Goal: Information Seeking & Learning: Find specific fact

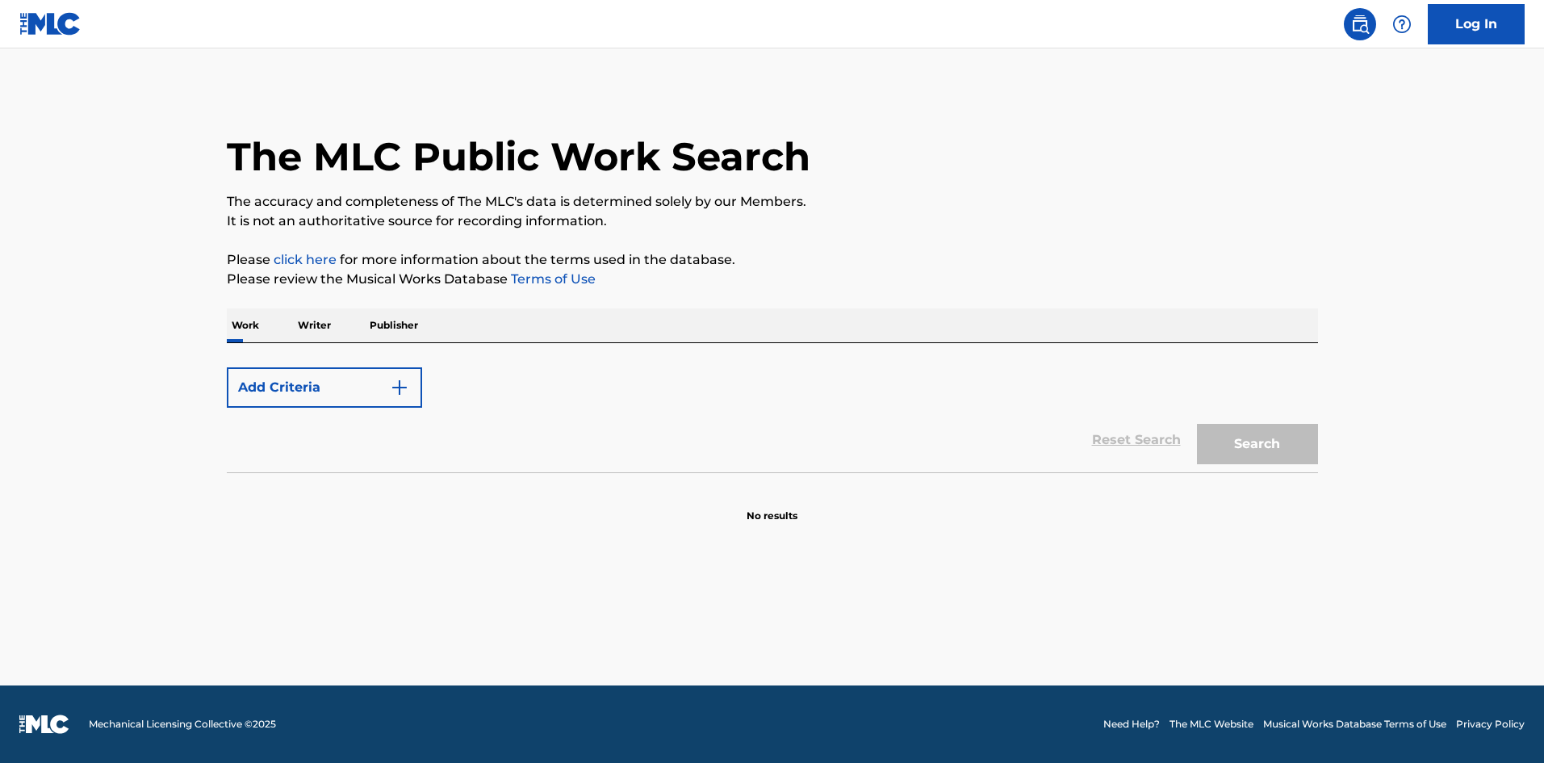
click at [306, 386] on button "Add Criteria" at bounding box center [324, 387] width 195 height 40
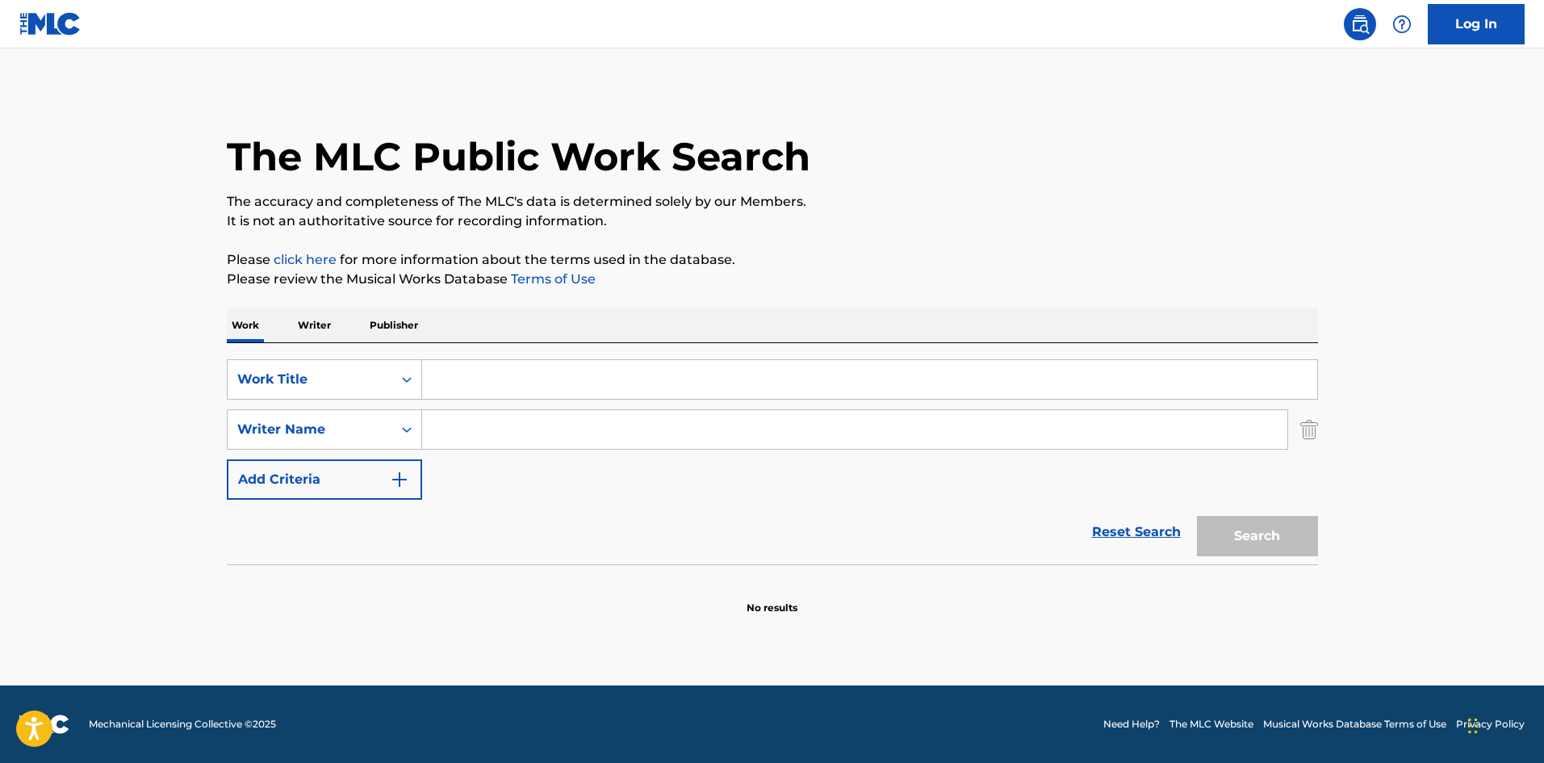
click at [467, 380] on input "Search Form" at bounding box center [869, 379] width 895 height 39
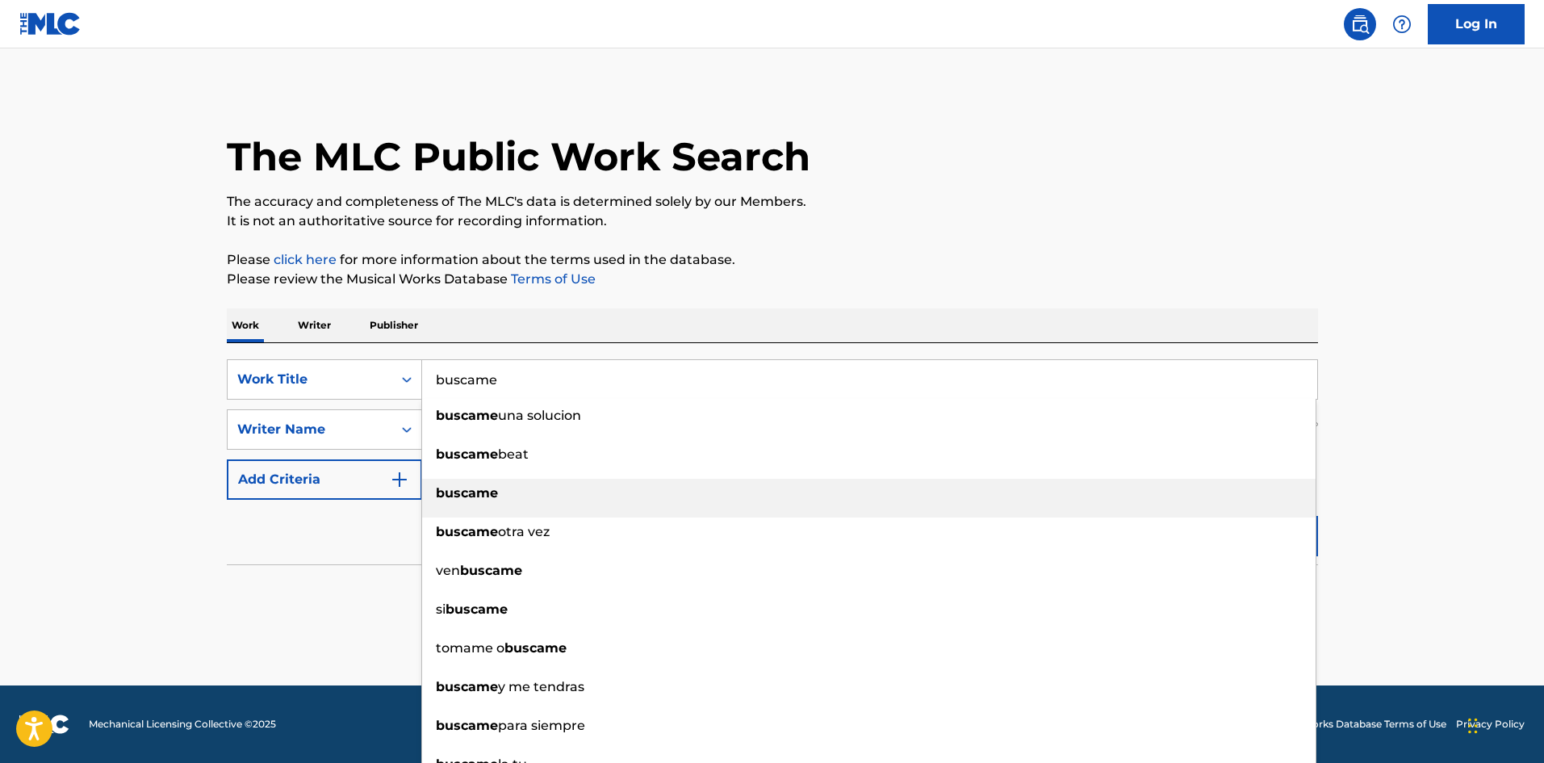
type input "buscame"
click at [520, 496] on div "buscame" at bounding box center [869, 493] width 894 height 29
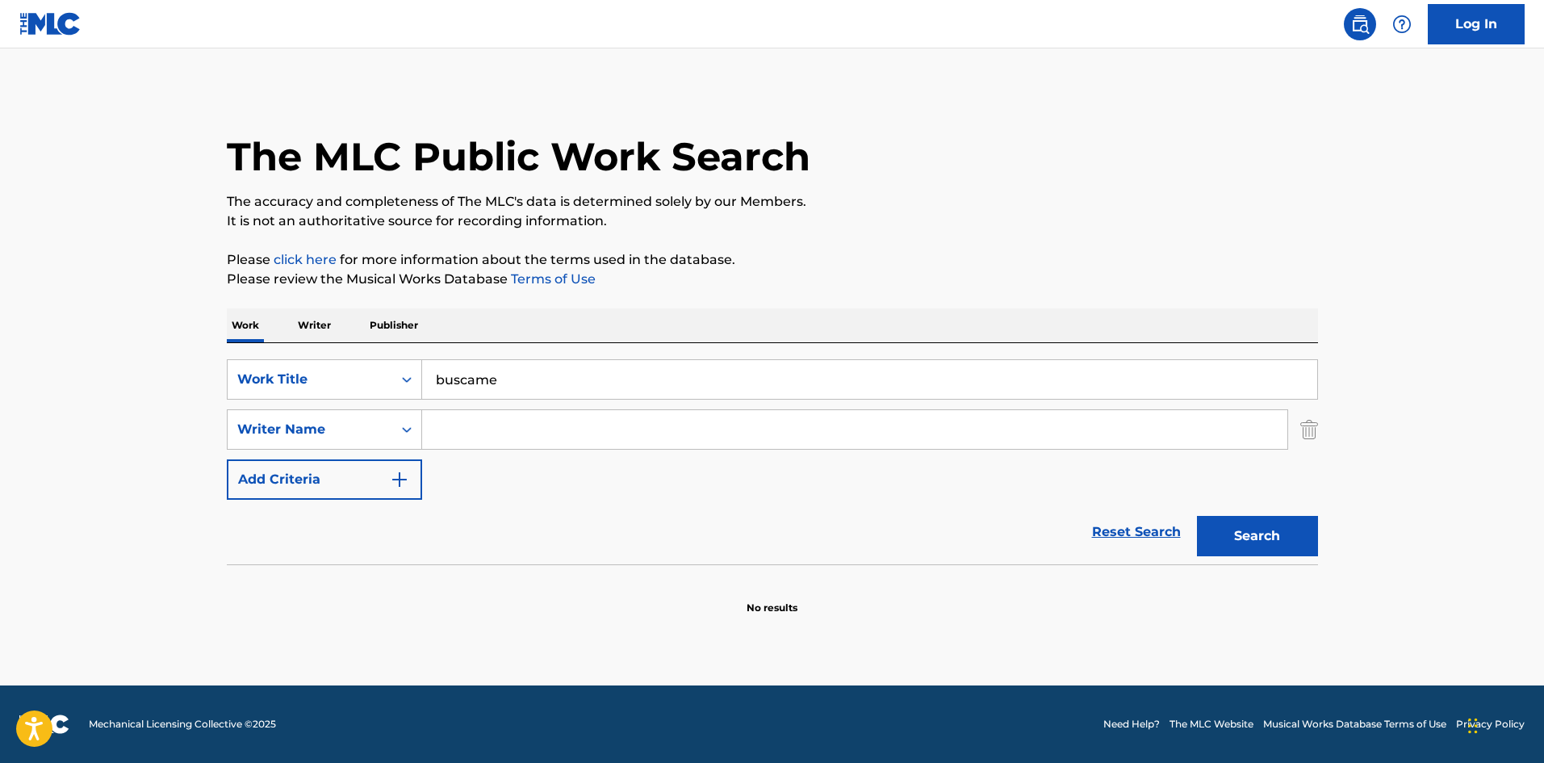
click at [479, 426] on input "Search Form" at bounding box center [854, 429] width 865 height 39
click at [1279, 534] on button "Search" at bounding box center [1257, 536] width 121 height 40
click at [545, 427] on input "[PERSON_NAME]" at bounding box center [854, 429] width 865 height 39
drag, startPoint x: 544, startPoint y: 427, endPoint x: 424, endPoint y: 426, distance: 120.3
click at [424, 426] on input "[PERSON_NAME]" at bounding box center [854, 429] width 865 height 39
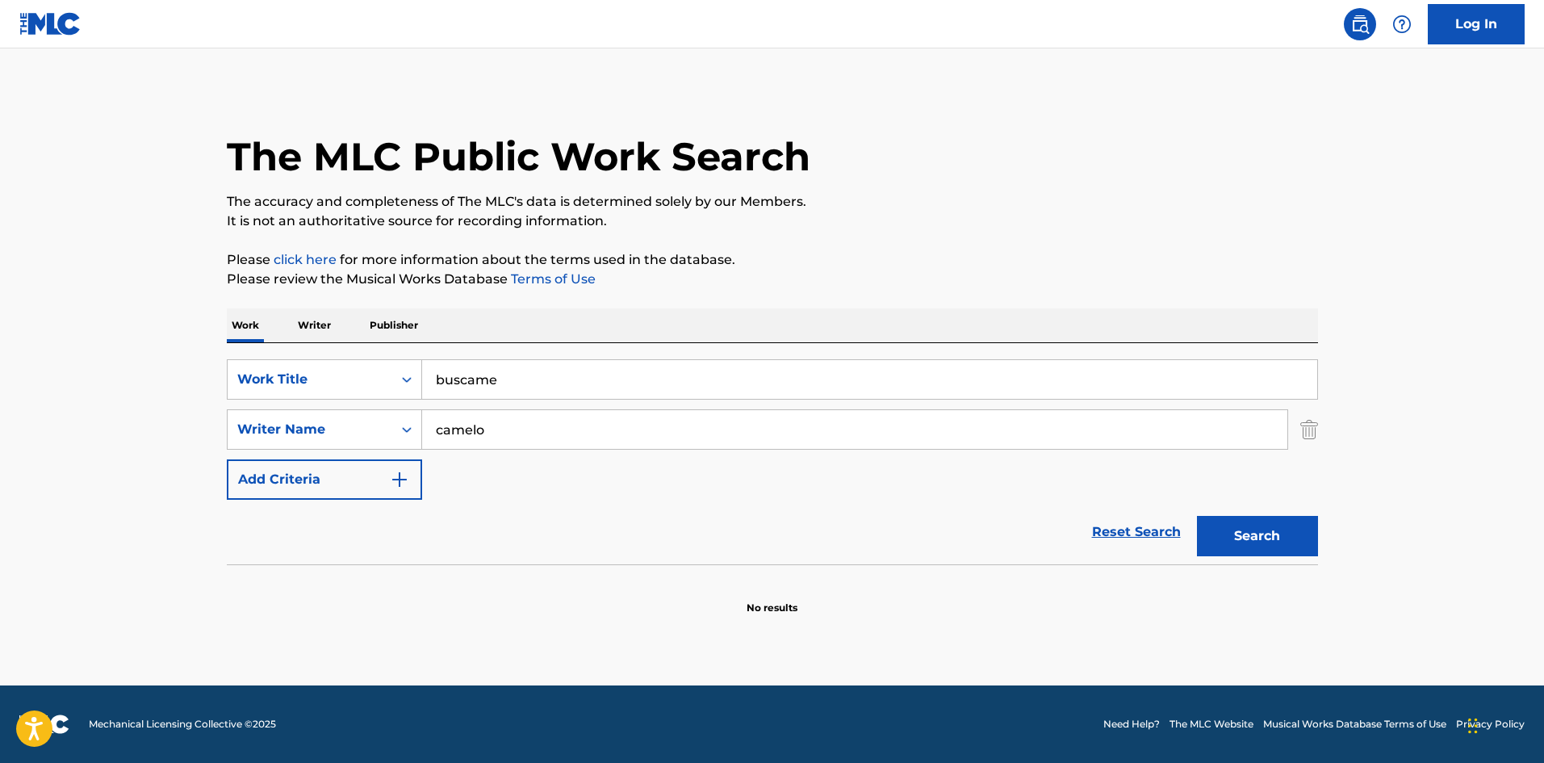
click at [1258, 520] on button "Search" at bounding box center [1257, 536] width 121 height 40
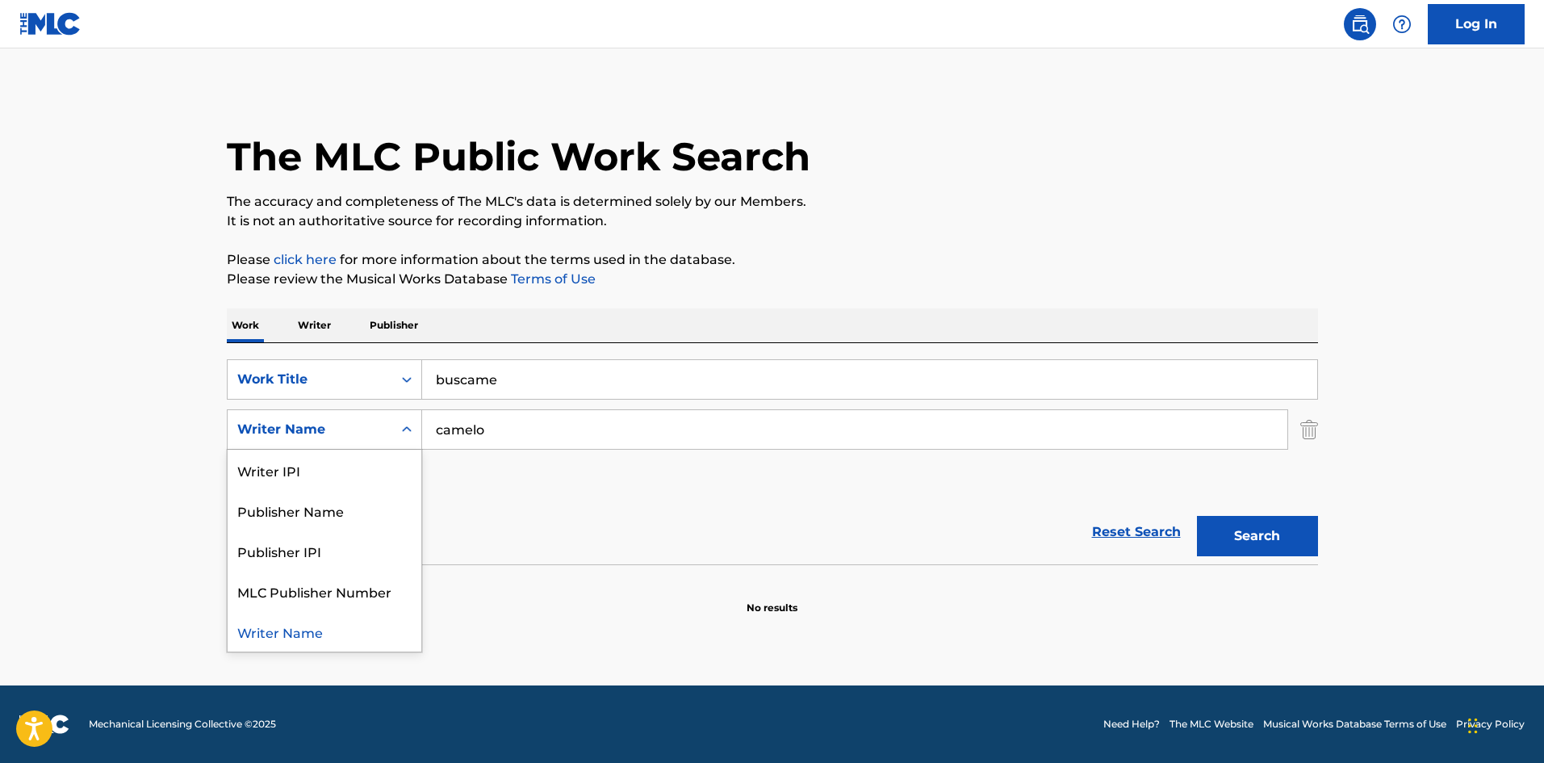
click at [396, 425] on div "Search Form" at bounding box center [406, 429] width 29 height 29
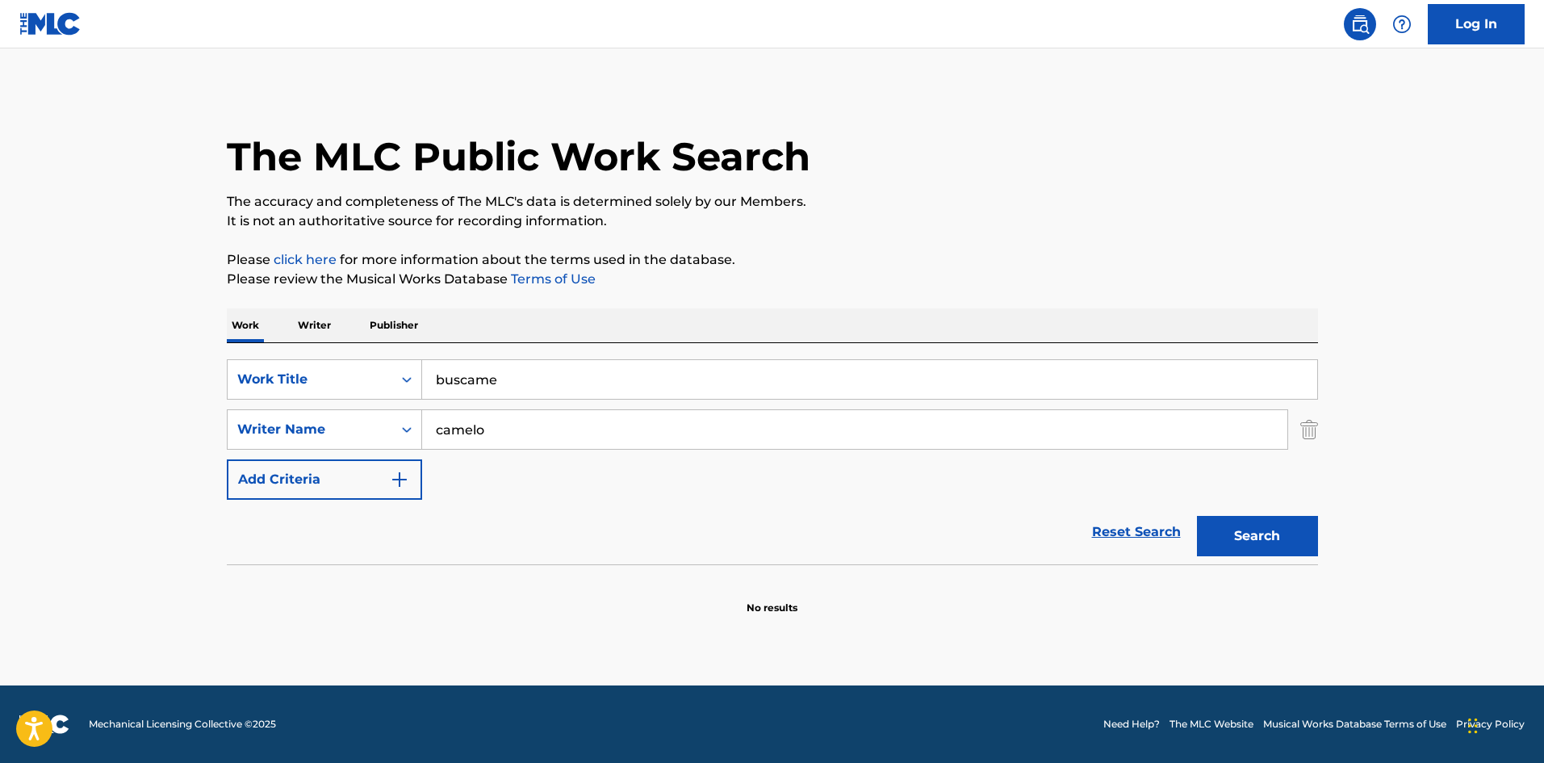
click at [532, 425] on input "camelo" at bounding box center [854, 429] width 865 height 39
drag, startPoint x: 517, startPoint y: 438, endPoint x: 431, endPoint y: 442, distance: 85.7
click at [432, 442] on input "camelo" at bounding box center [854, 429] width 865 height 39
type input "o"
type input "k"
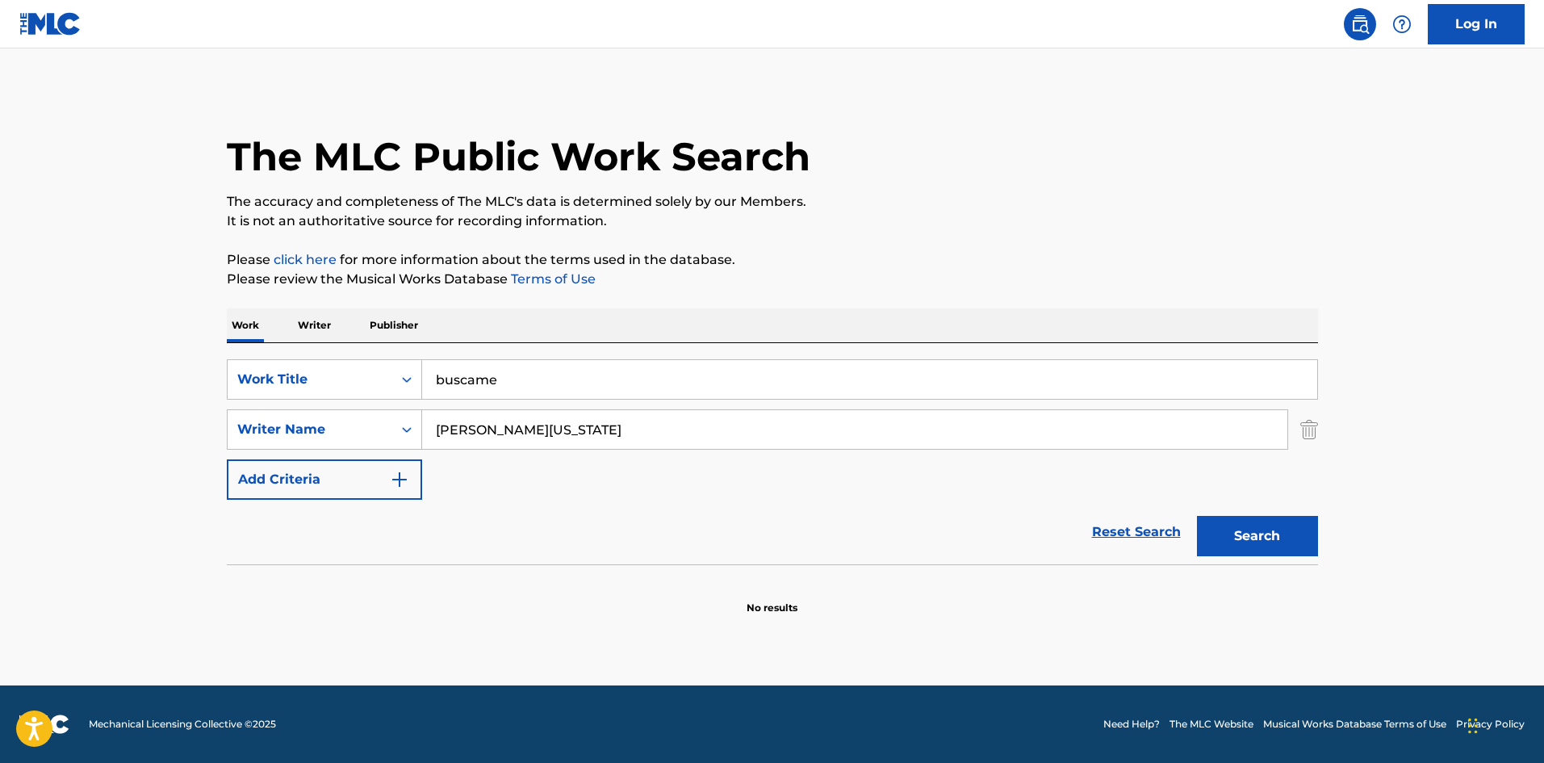
type input "jose montana"
click at [1274, 538] on button "Search" at bounding box center [1257, 536] width 121 height 40
click at [1267, 544] on button "Search" at bounding box center [1257, 536] width 121 height 40
click at [1134, 531] on link "Reset Search" at bounding box center [1136, 532] width 105 height 36
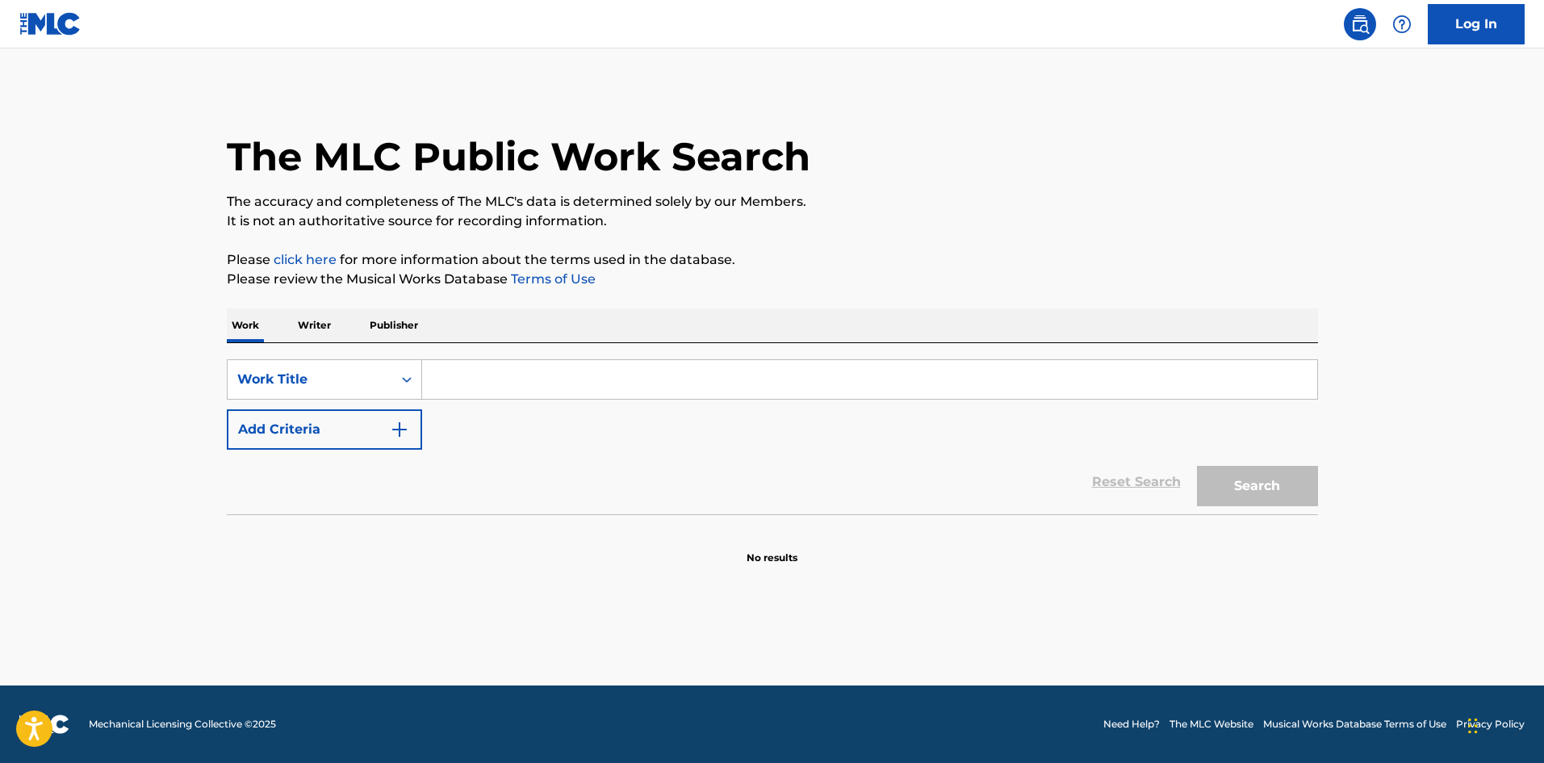
click at [396, 400] on div "SearchWithCriteriaf51a59ed-080a-4366-8db4-77fee3575870 Work Title Add Criteria" at bounding box center [773, 404] width 1092 height 90
click at [396, 386] on div "Search Form" at bounding box center [406, 379] width 29 height 29
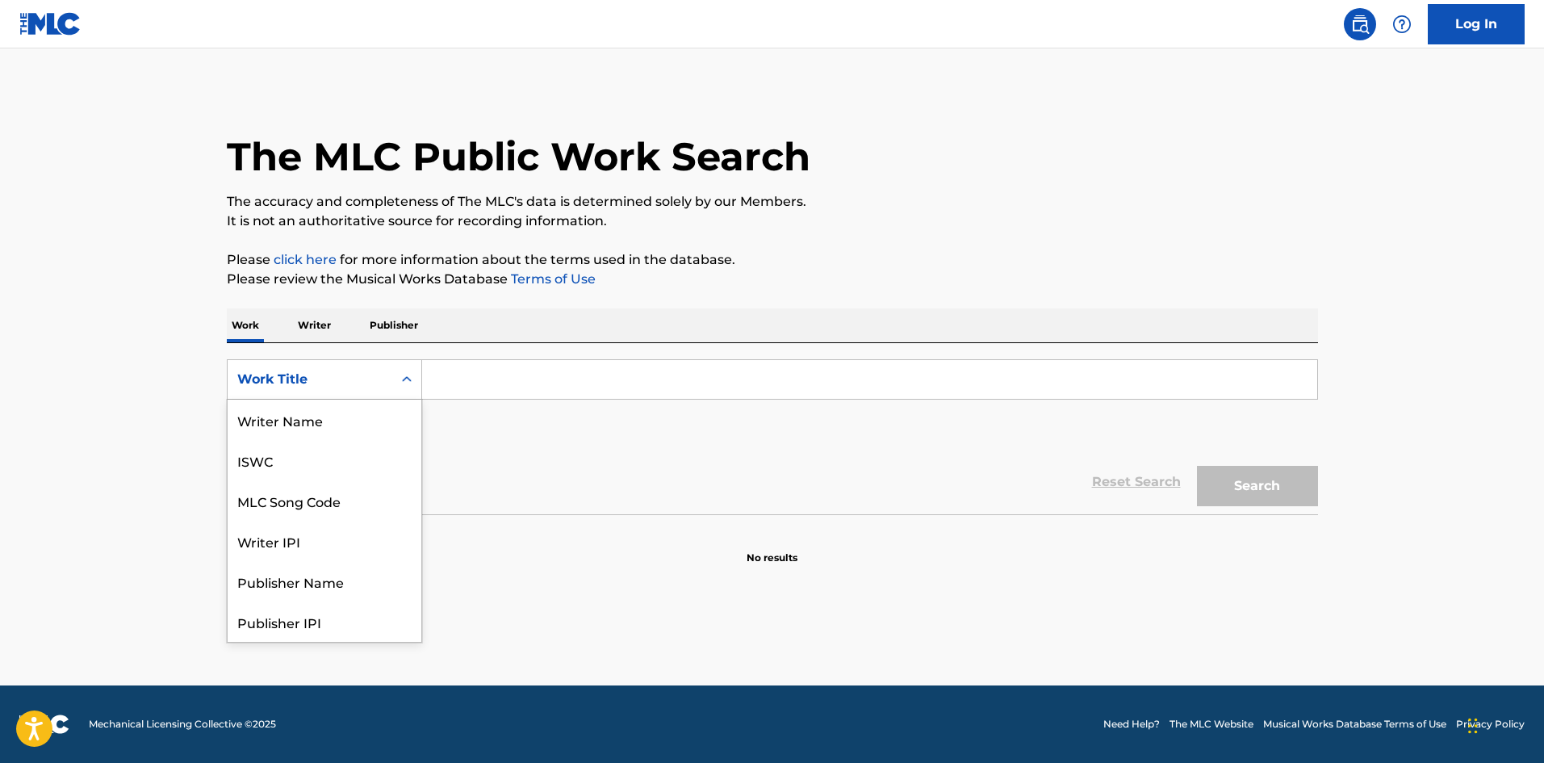
scroll to position [81, 0]
click at [329, 333] on p "Writer" at bounding box center [314, 325] width 43 height 34
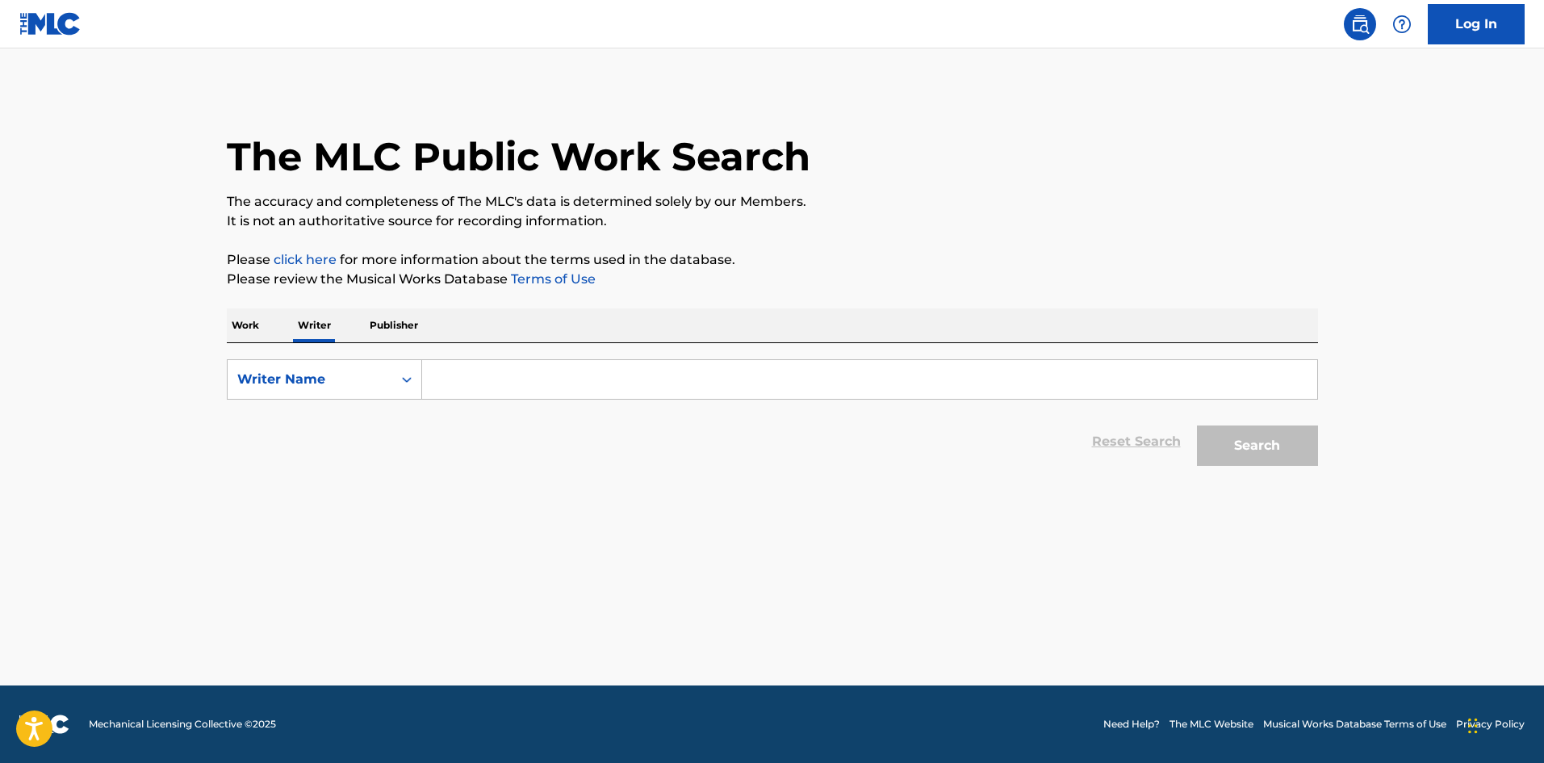
click at [465, 387] on input "Search Form" at bounding box center [869, 379] width 895 height 39
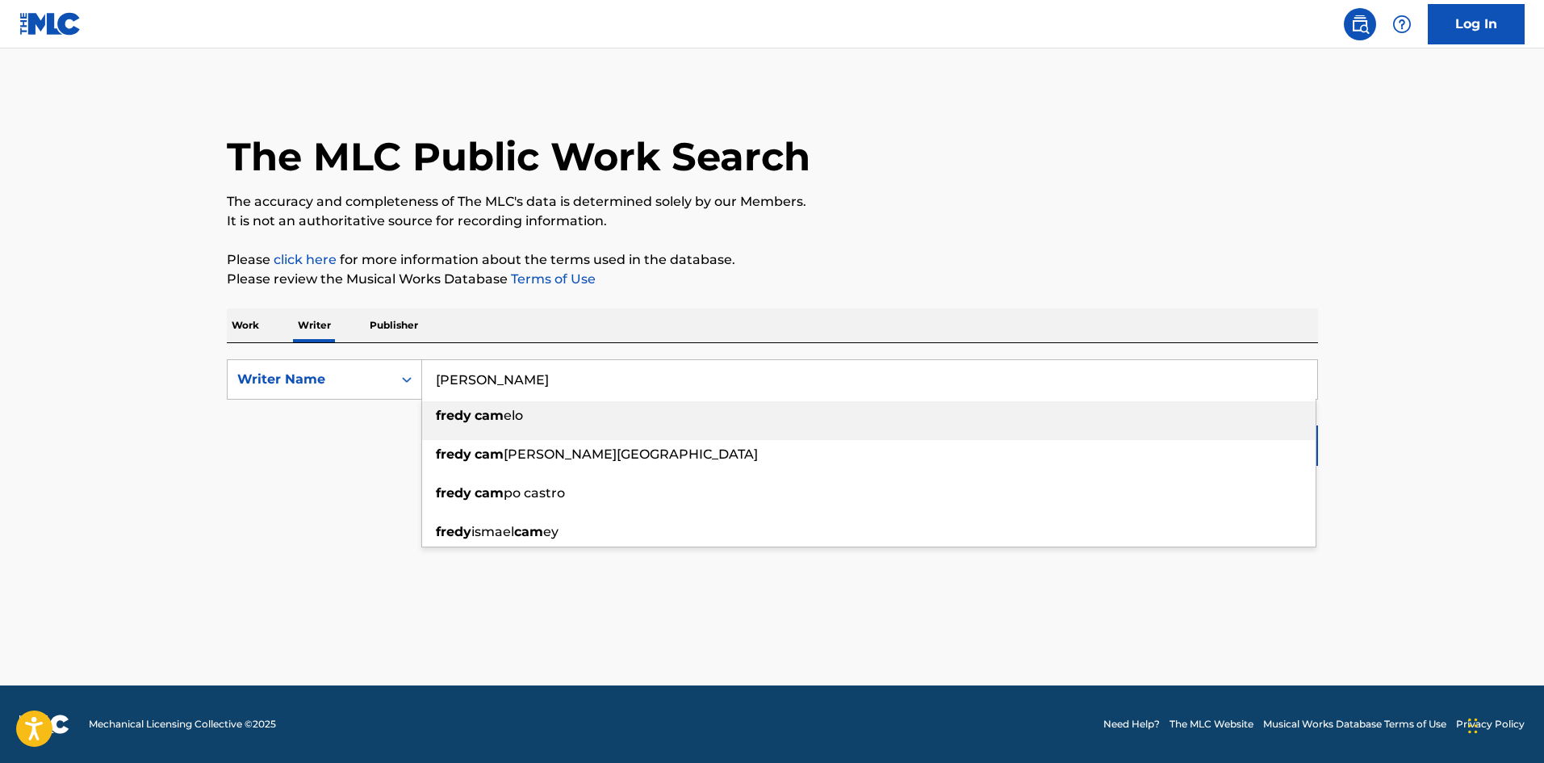
click at [490, 414] on strong "cam" at bounding box center [489, 415] width 29 height 15
type input "[PERSON_NAME]"
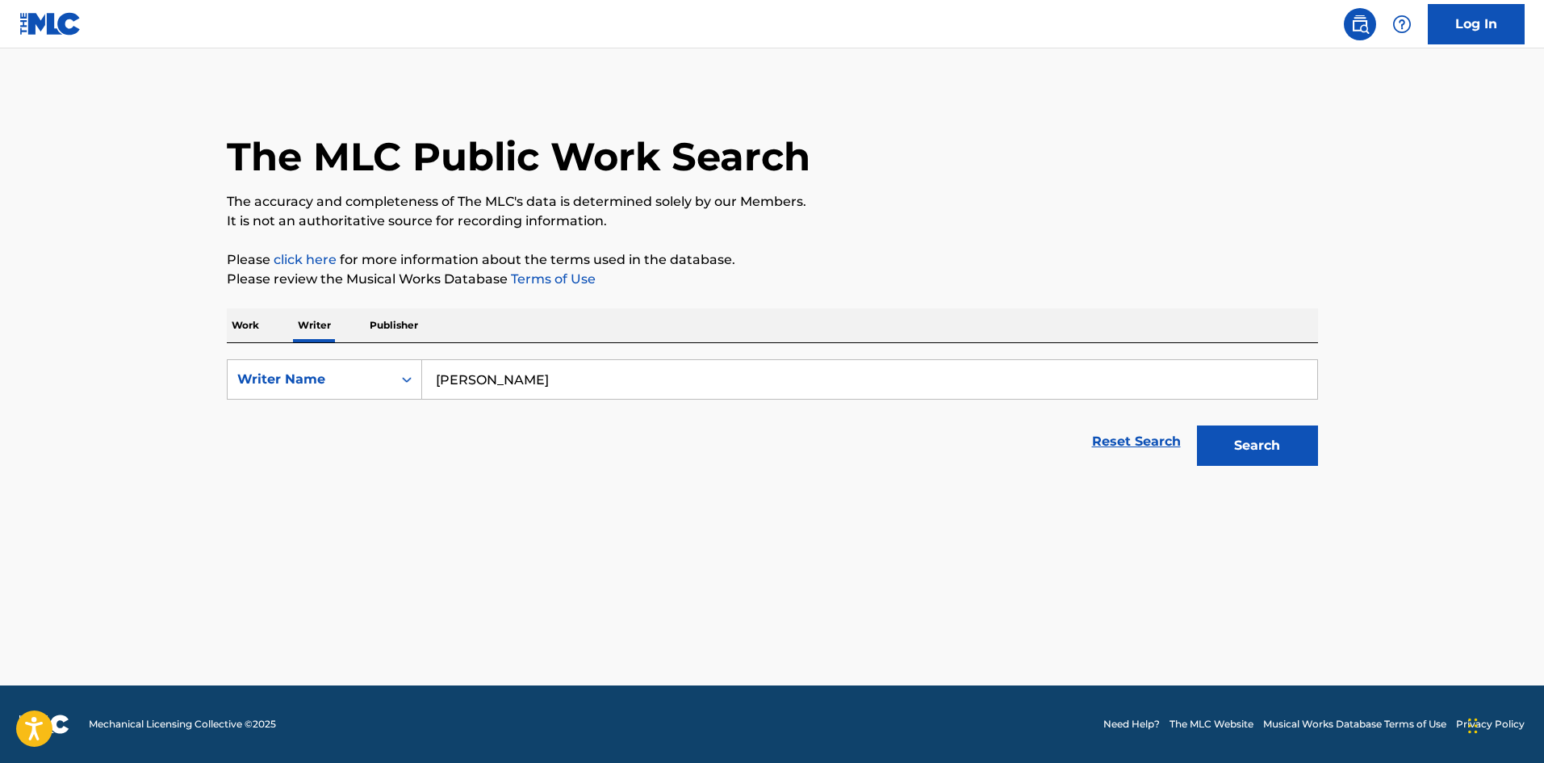
click at [1311, 450] on button "Search" at bounding box center [1257, 445] width 121 height 40
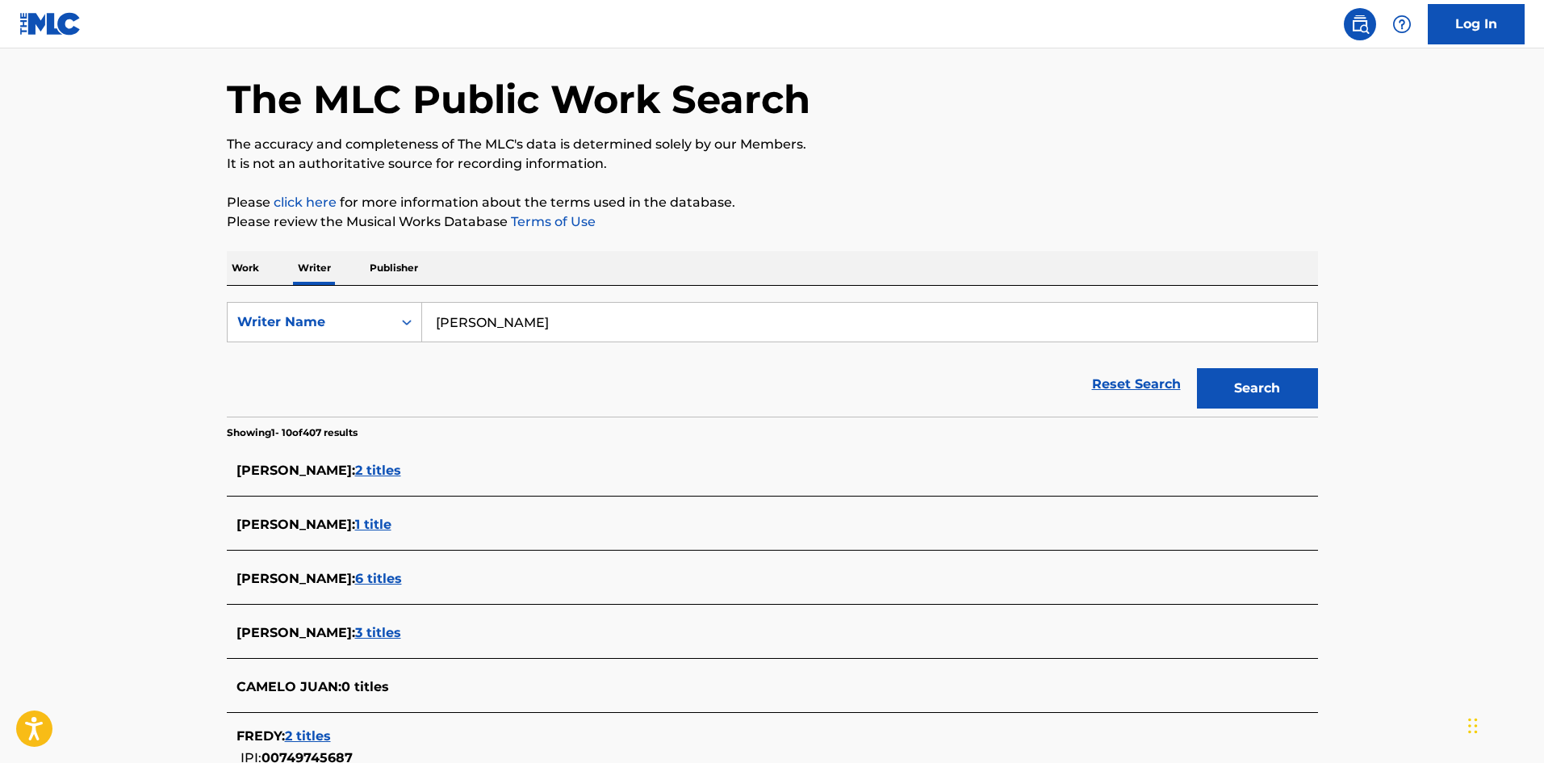
scroll to position [161, 0]
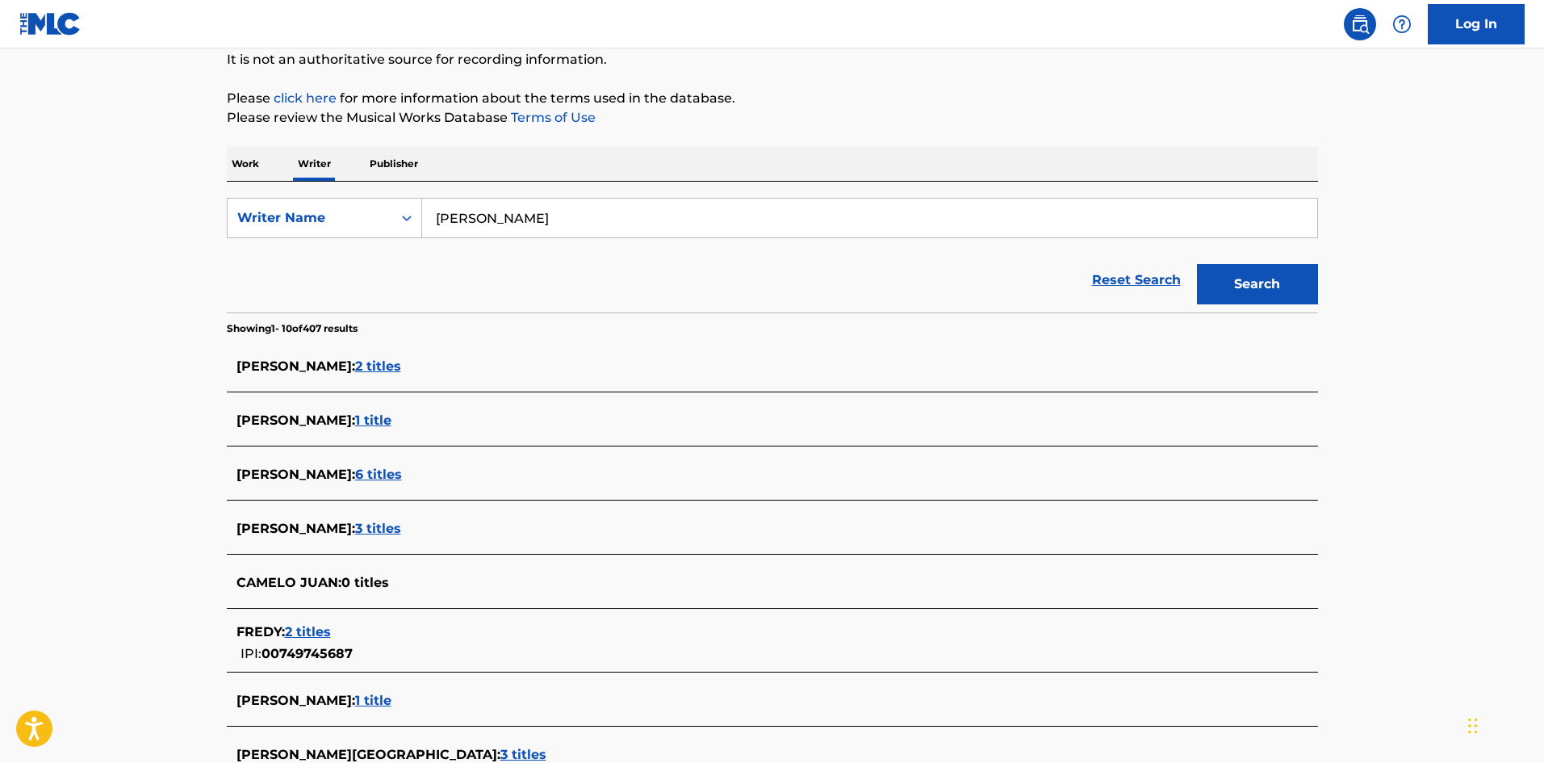
click at [373, 476] on span "6 titles" at bounding box center [378, 474] width 47 height 15
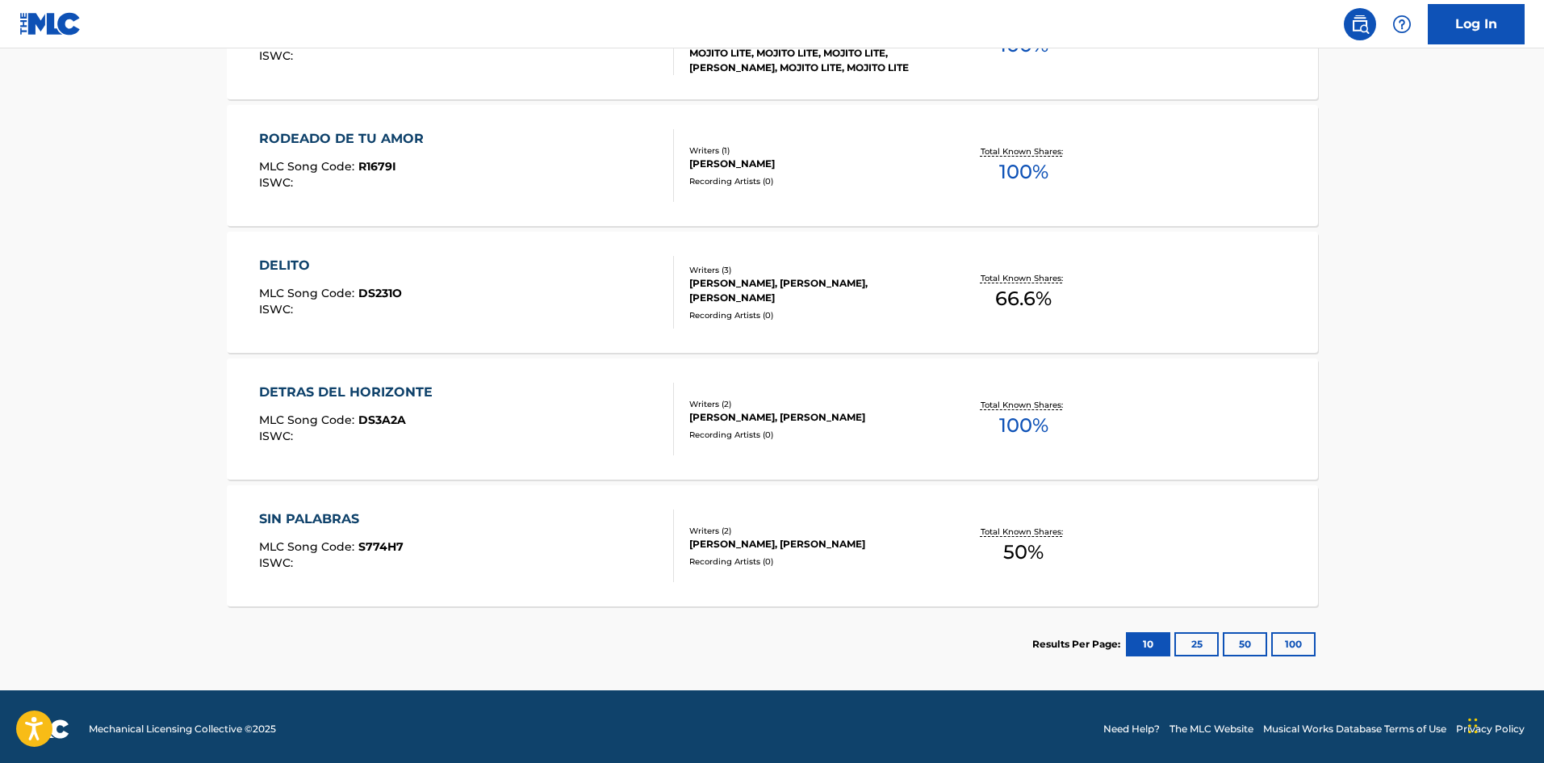
scroll to position [699, 0]
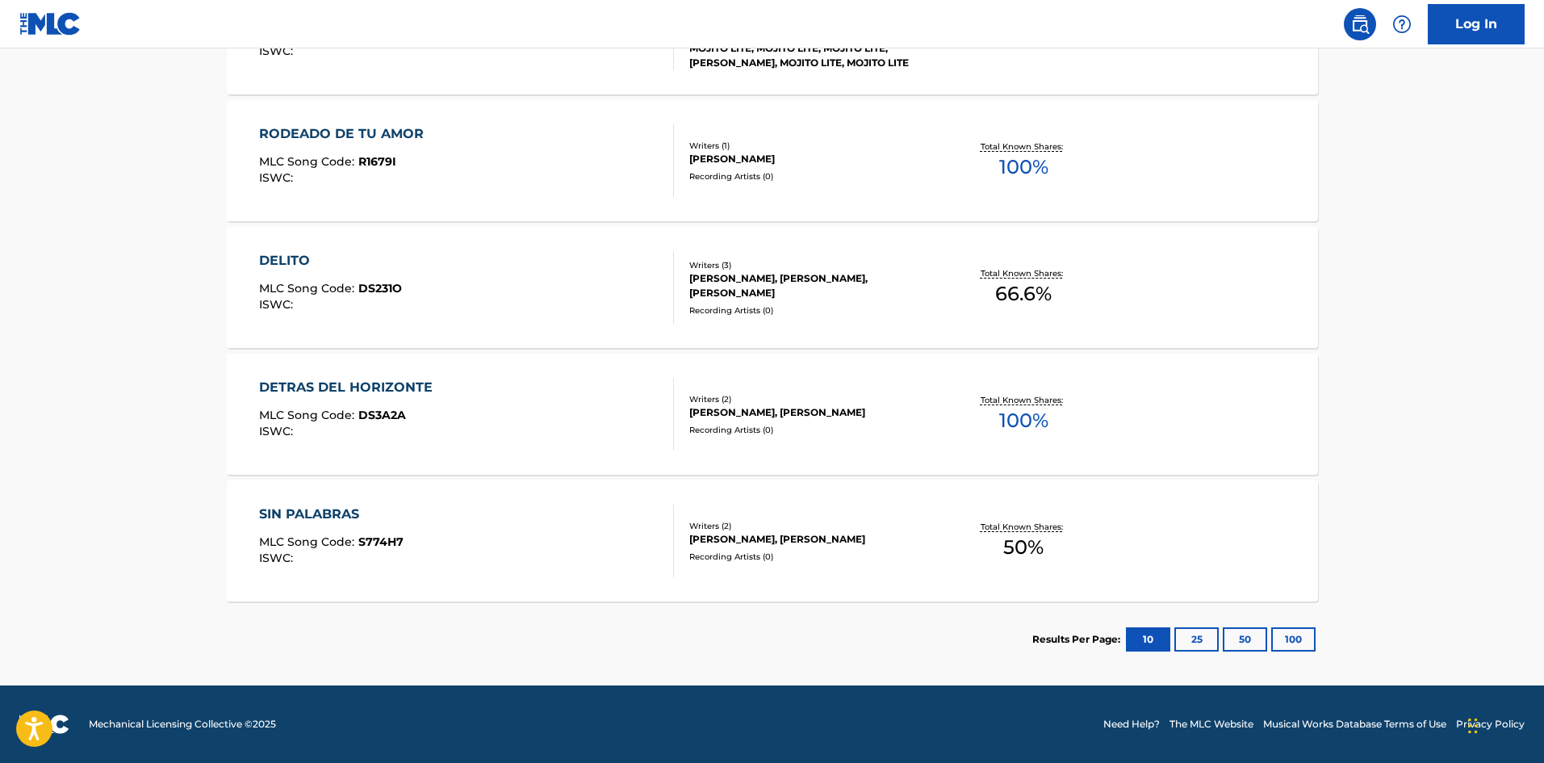
click at [1204, 644] on button "25" at bounding box center [1197, 639] width 44 height 24
click at [1244, 637] on button "50" at bounding box center [1245, 639] width 44 height 24
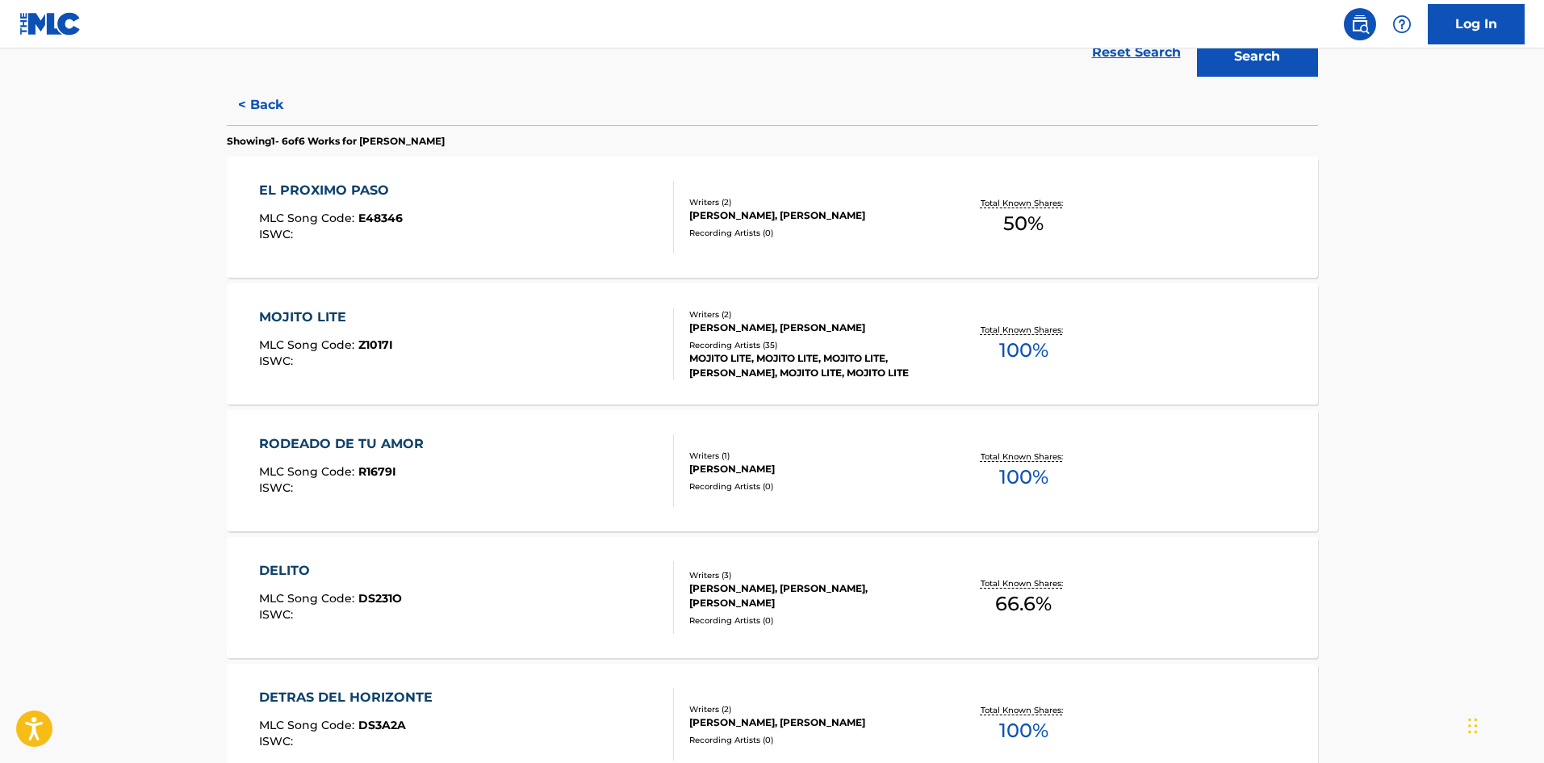
scroll to position [376, 0]
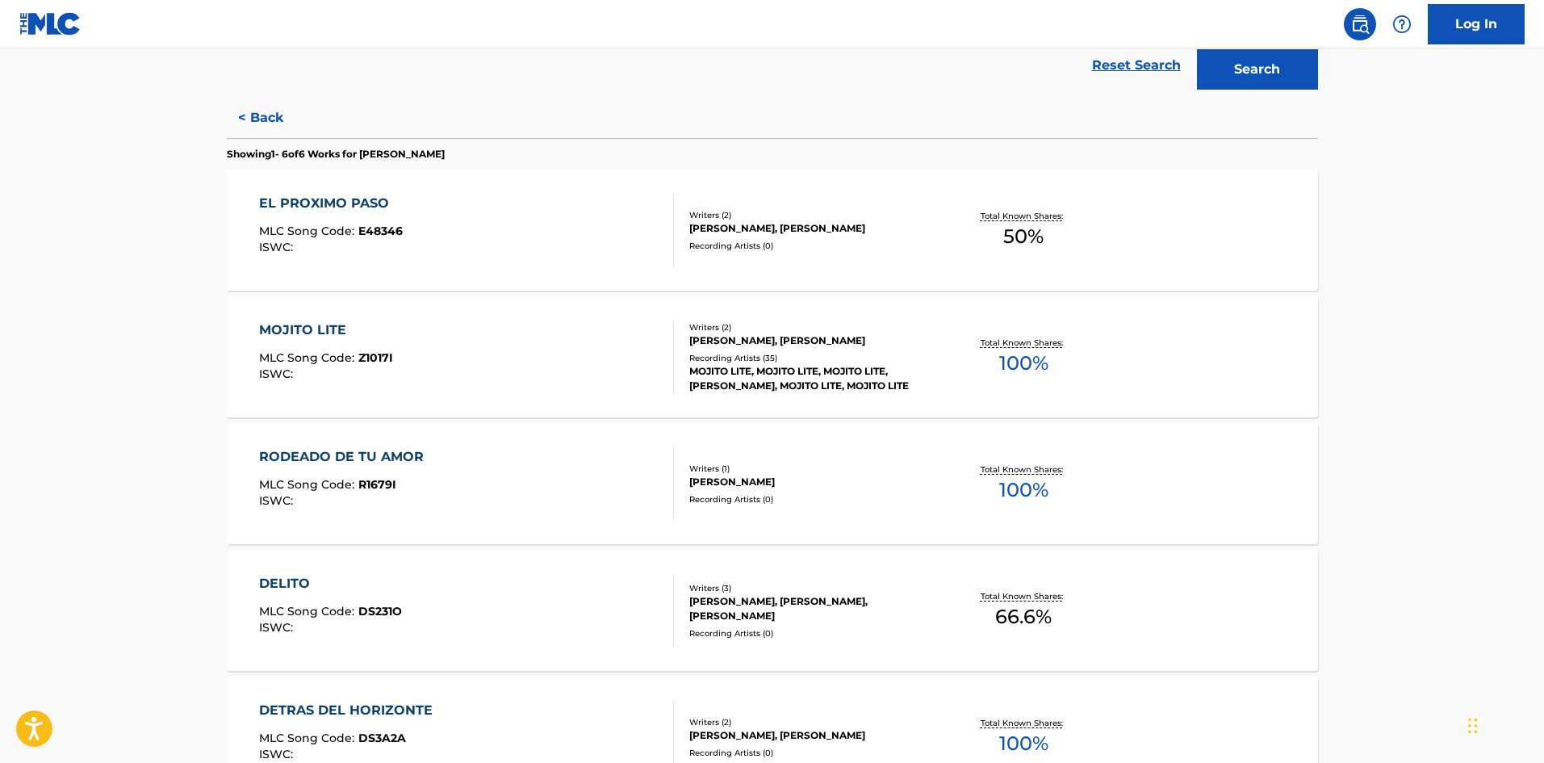
click at [773, 473] on div "Writers ( 1 )" at bounding box center [811, 469] width 244 height 12
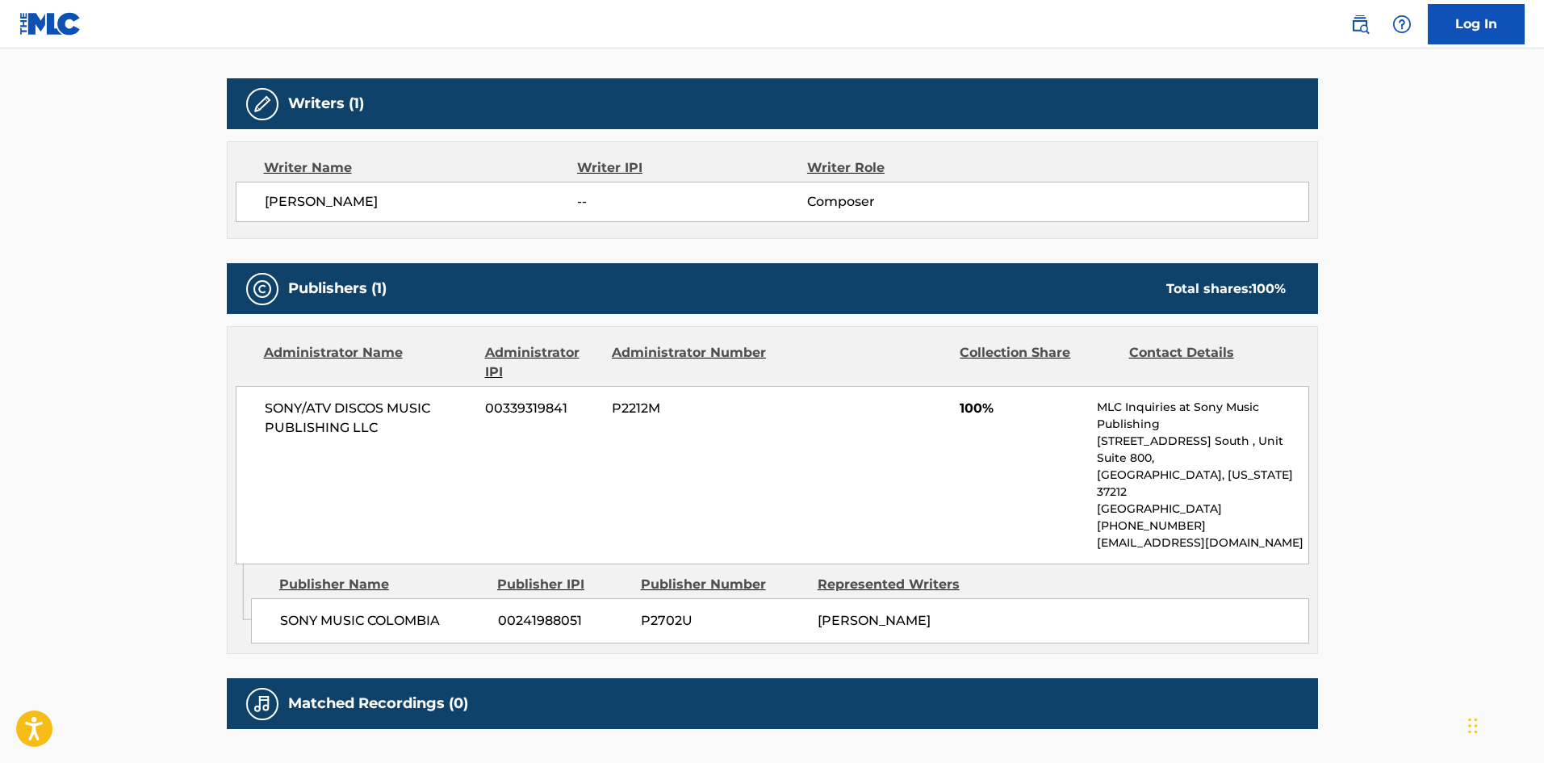
scroll to position [576, 0]
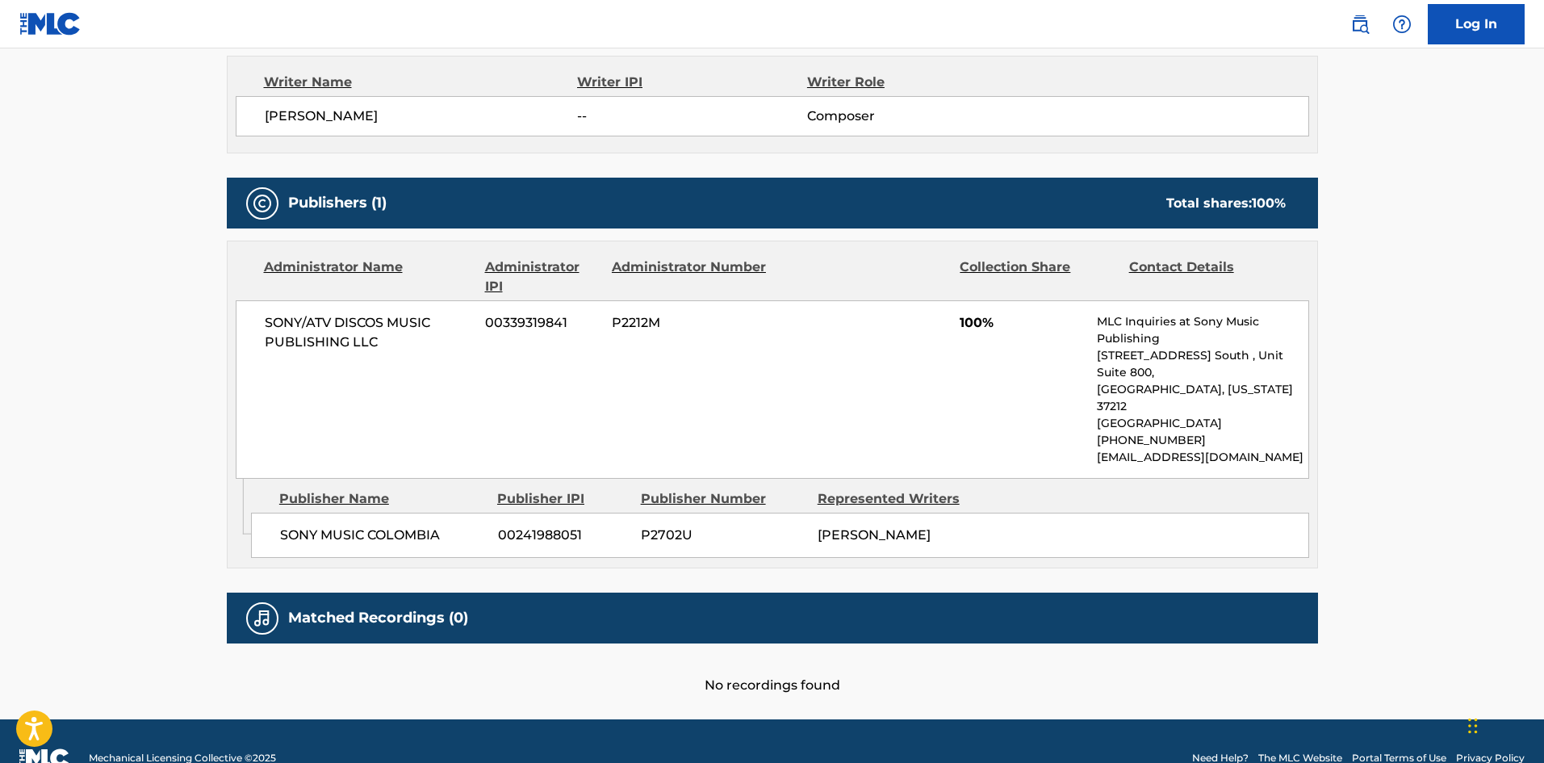
click at [372, 609] on h5 "Matched Recordings (0)" at bounding box center [378, 618] width 180 height 19
click at [429, 609] on h5 "Matched Recordings (0)" at bounding box center [378, 618] width 180 height 19
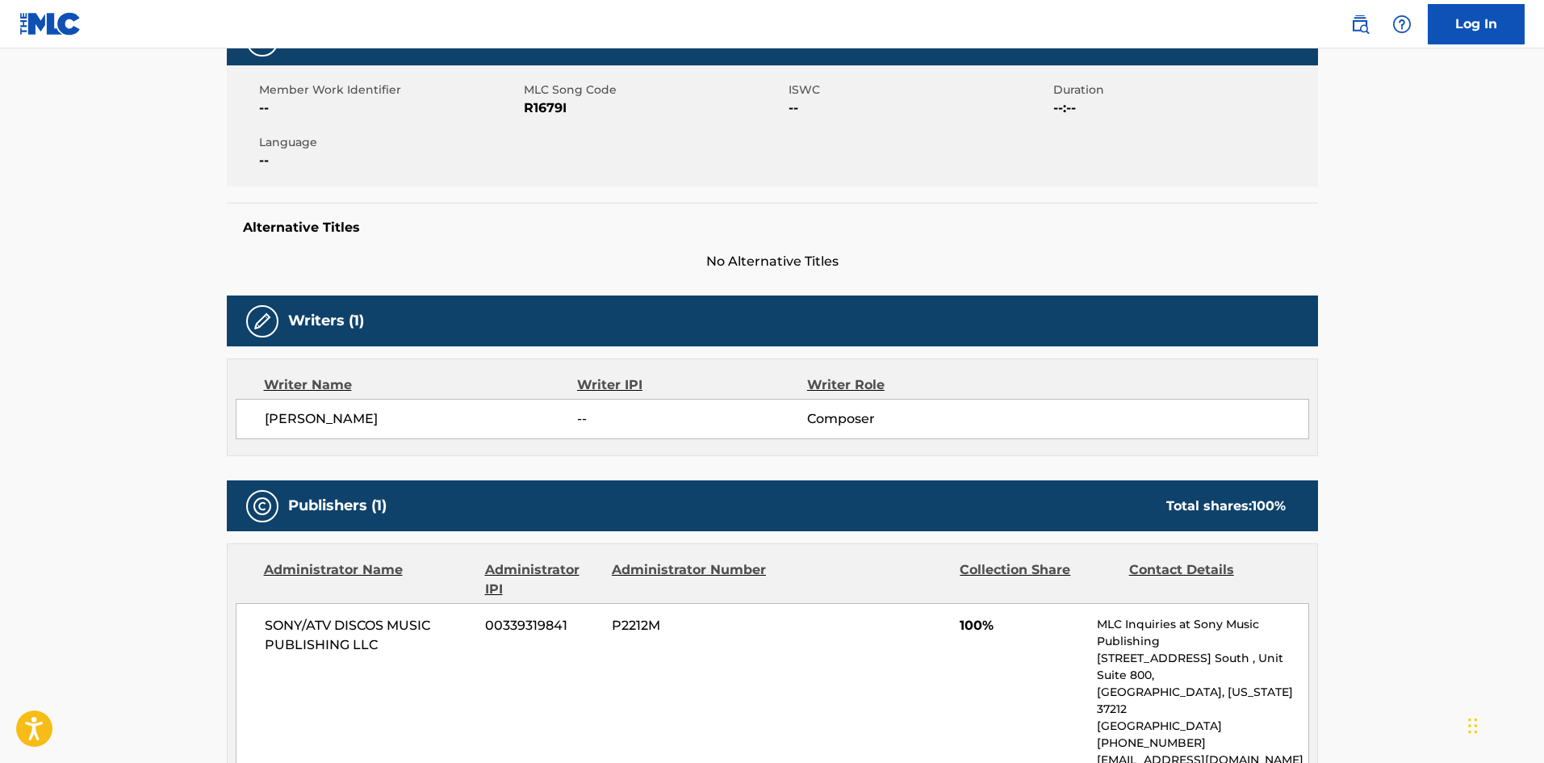
scroll to position [0, 0]
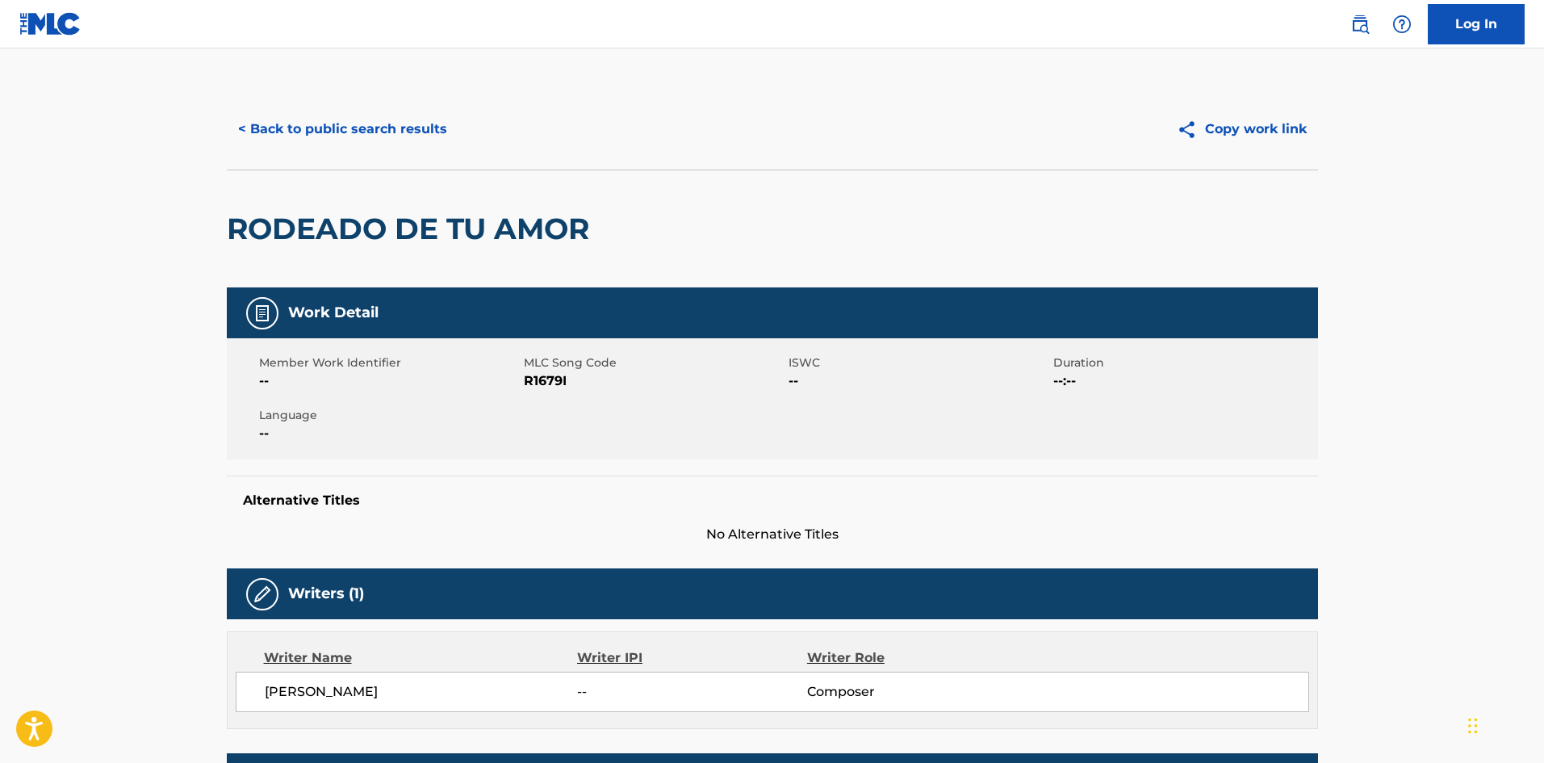
click at [283, 126] on button "< Back to public search results" at bounding box center [343, 129] width 232 height 40
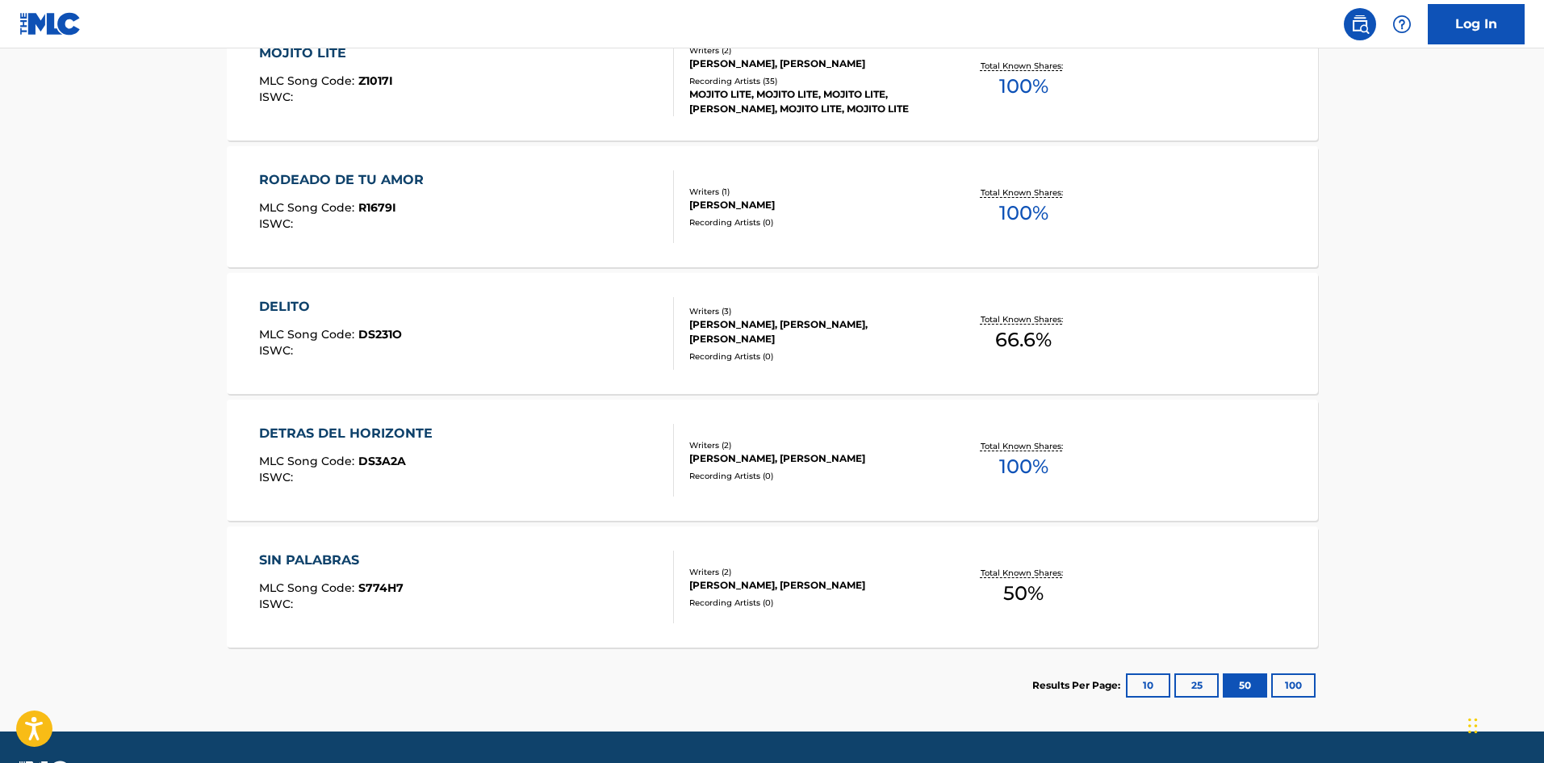
scroll to position [699, 0]
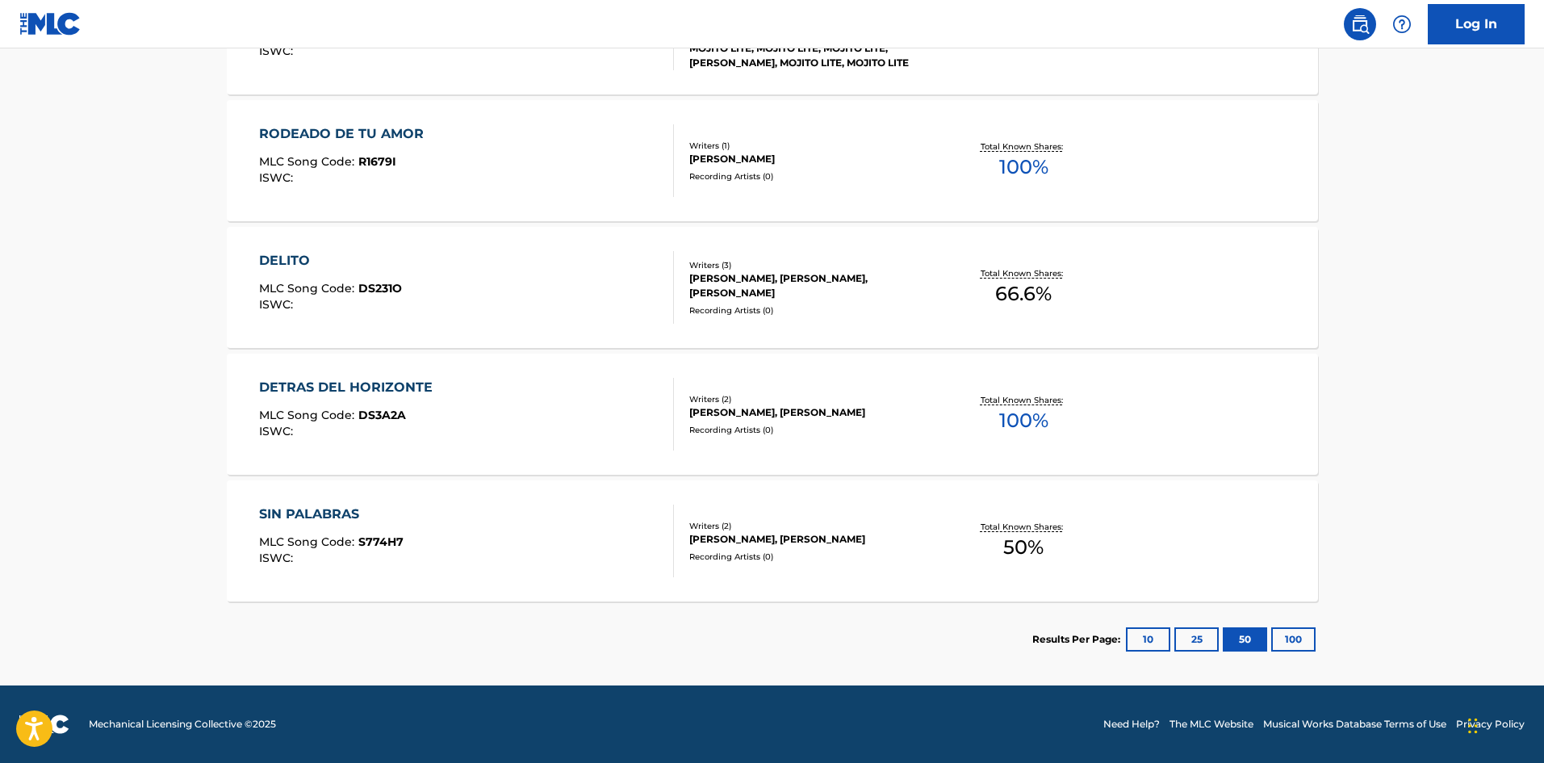
click at [1142, 642] on button "10" at bounding box center [1148, 639] width 44 height 24
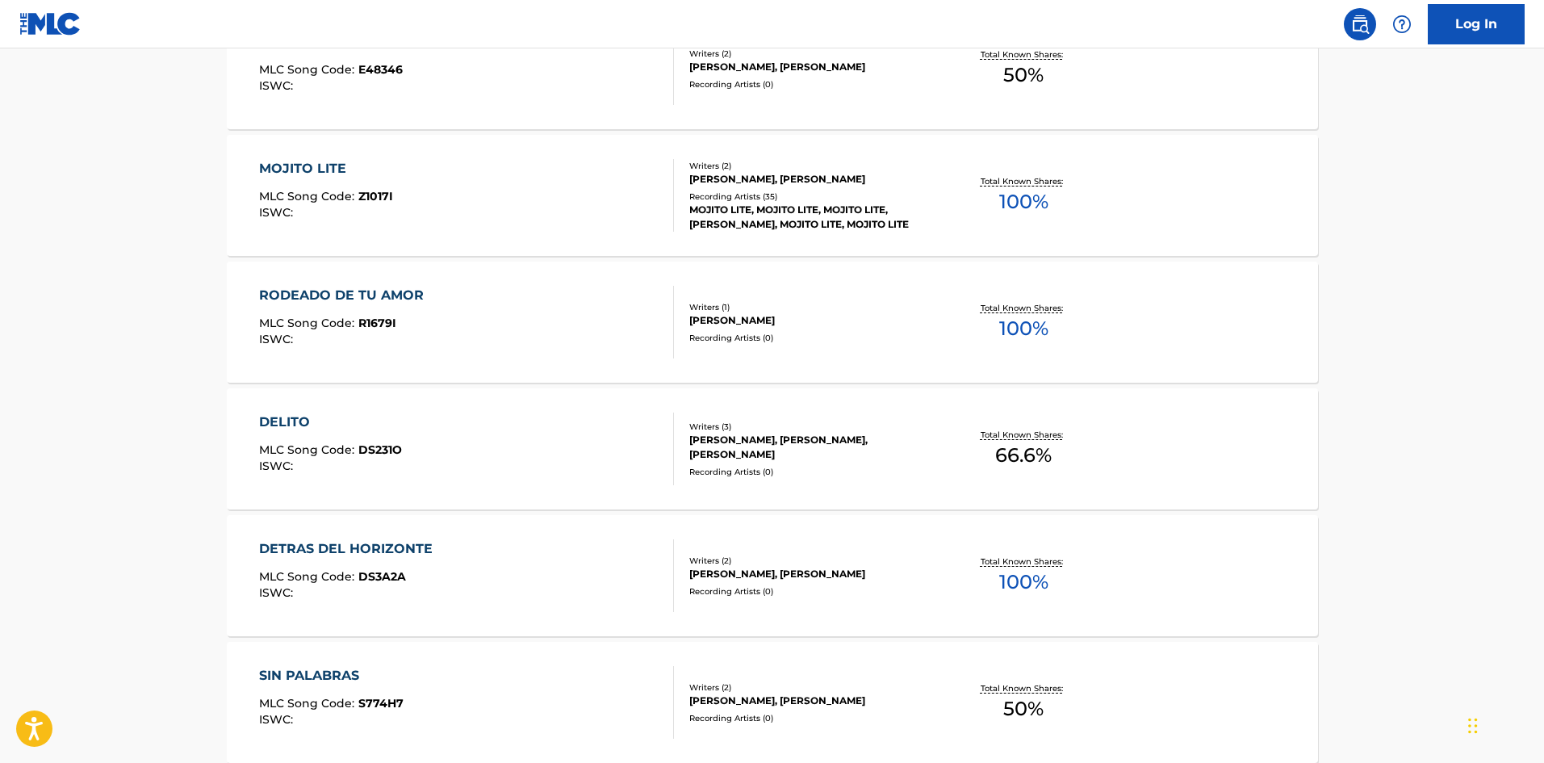
scroll to position [215, 0]
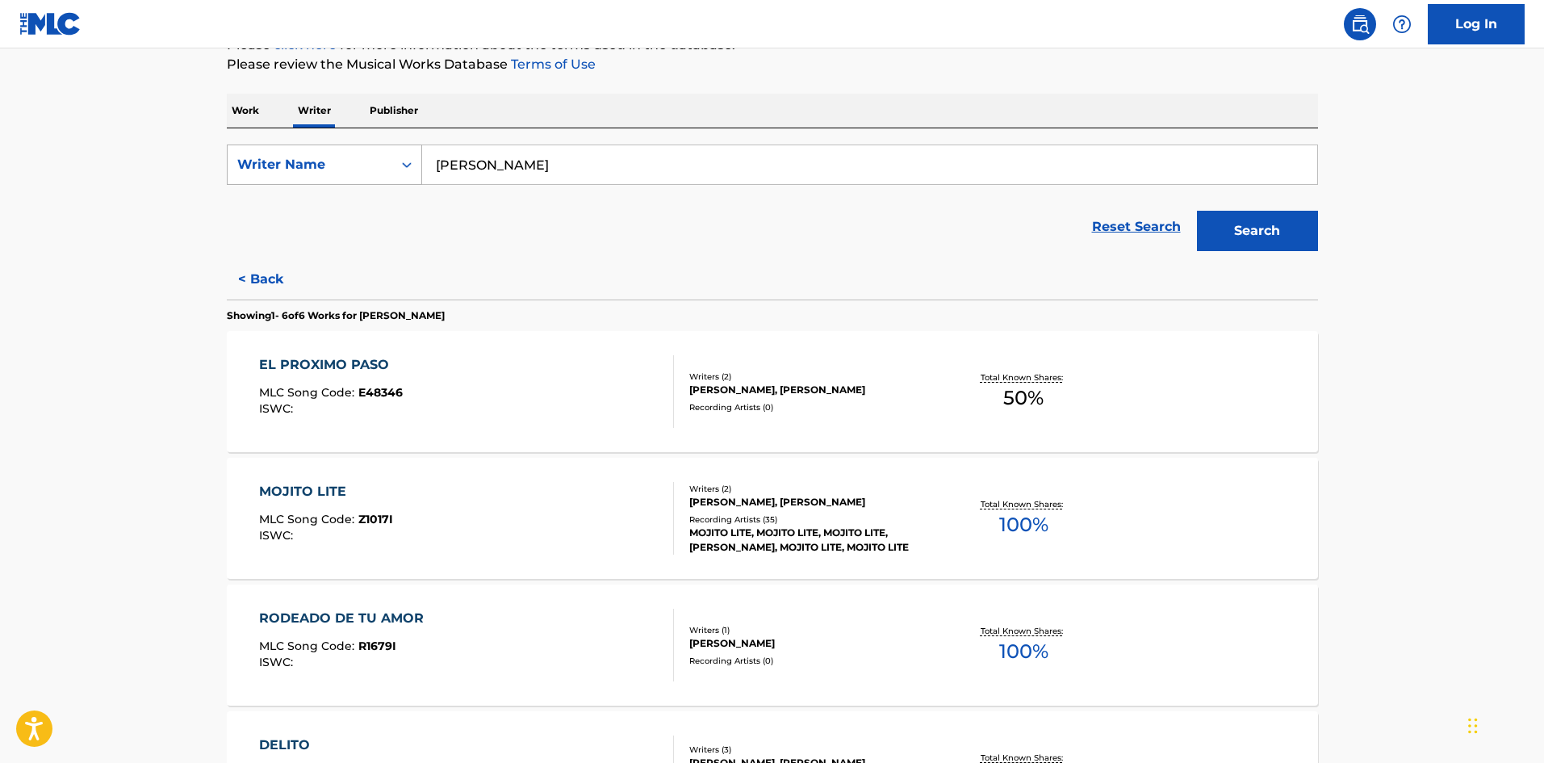
click at [402, 167] on icon "Search Form" at bounding box center [407, 165] width 16 height 16
click at [593, 253] on div "Reset Search Search" at bounding box center [773, 227] width 1092 height 65
click at [243, 274] on button "< Back" at bounding box center [275, 279] width 97 height 40
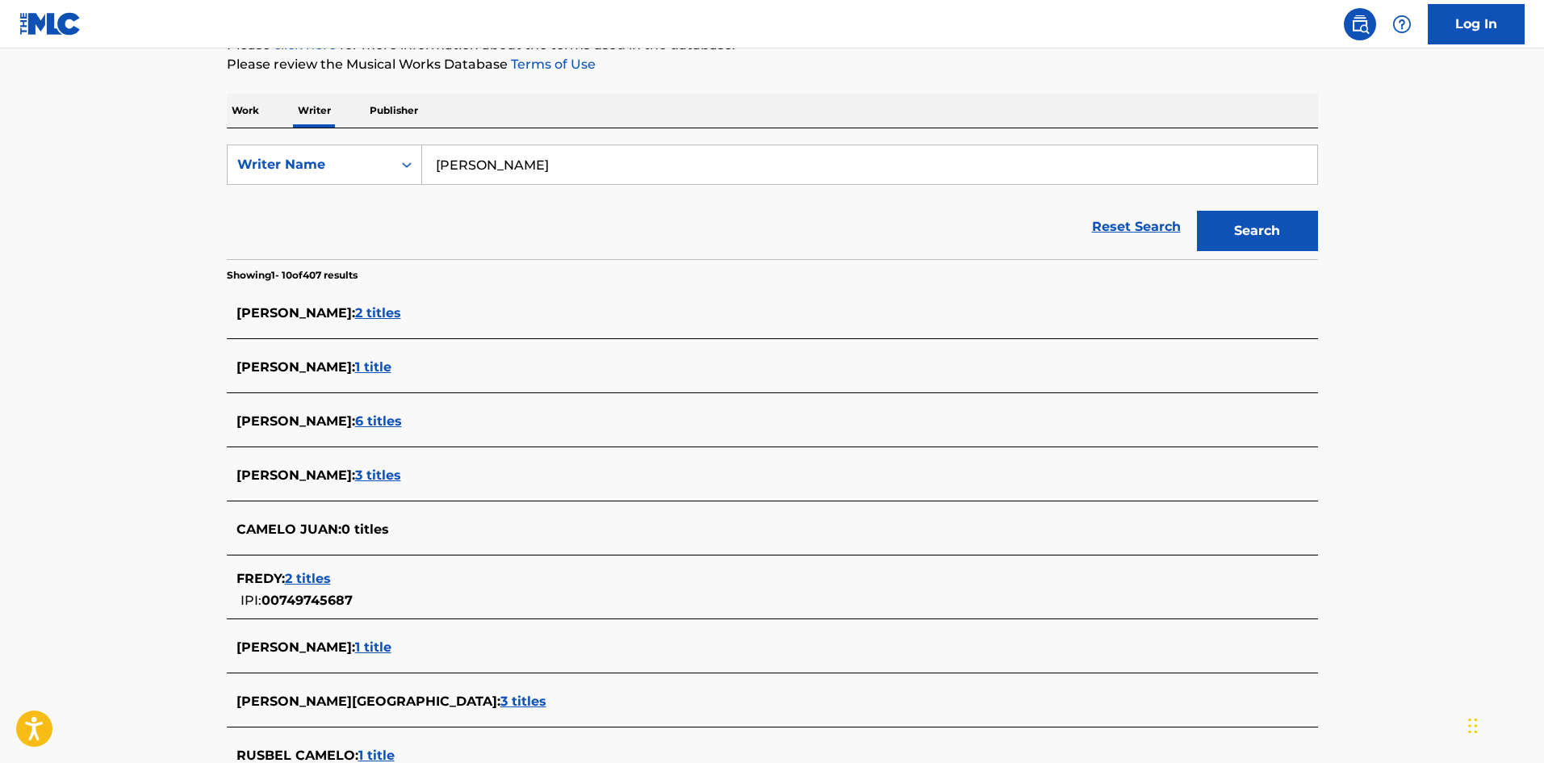
click at [387, 419] on span "6 titles" at bounding box center [378, 420] width 47 height 15
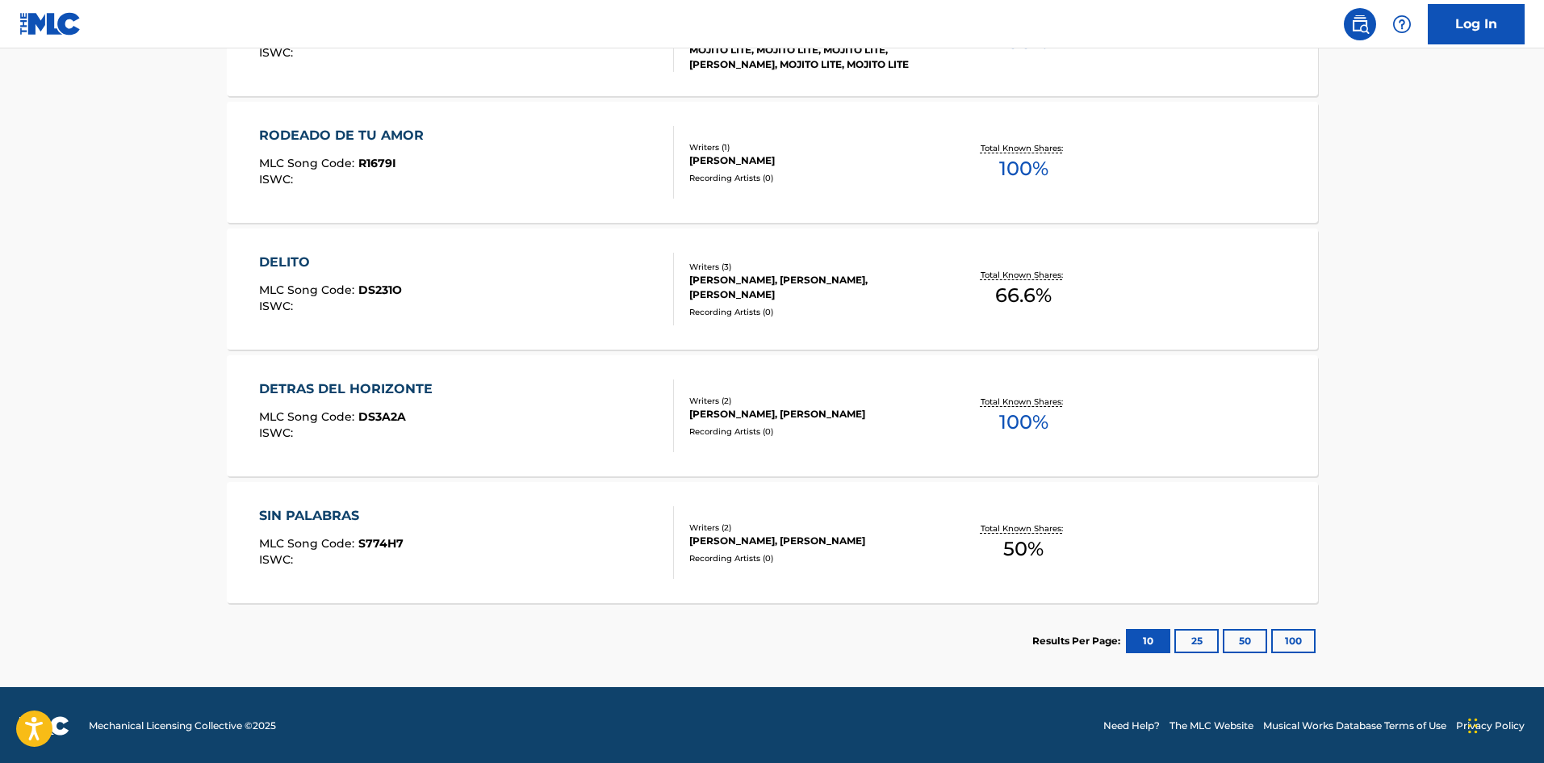
scroll to position [699, 0]
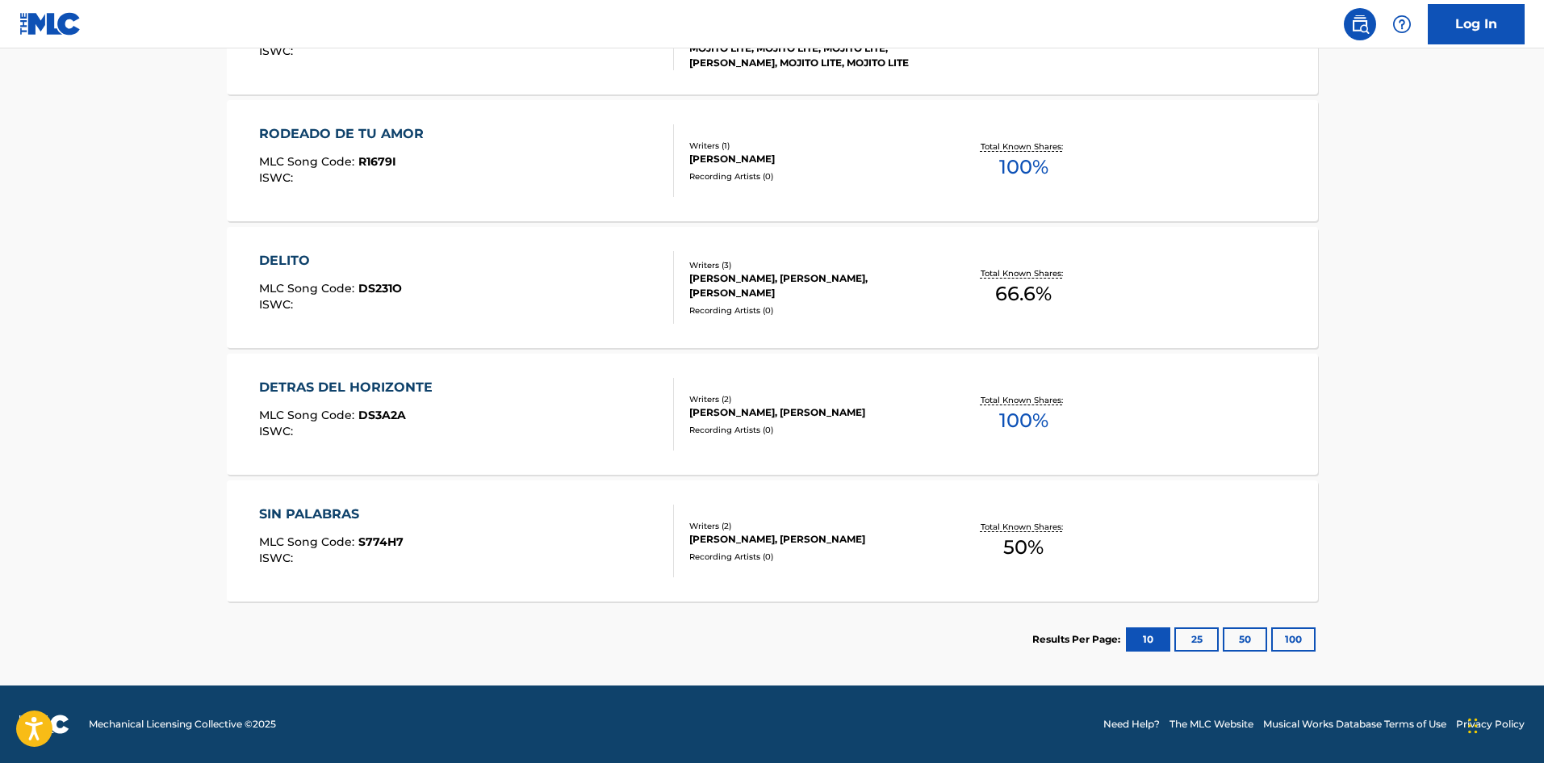
click at [1194, 645] on button "25" at bounding box center [1197, 639] width 44 height 24
click at [1248, 639] on button "50" at bounding box center [1245, 639] width 44 height 24
click at [1300, 635] on button "100" at bounding box center [1294, 639] width 44 height 24
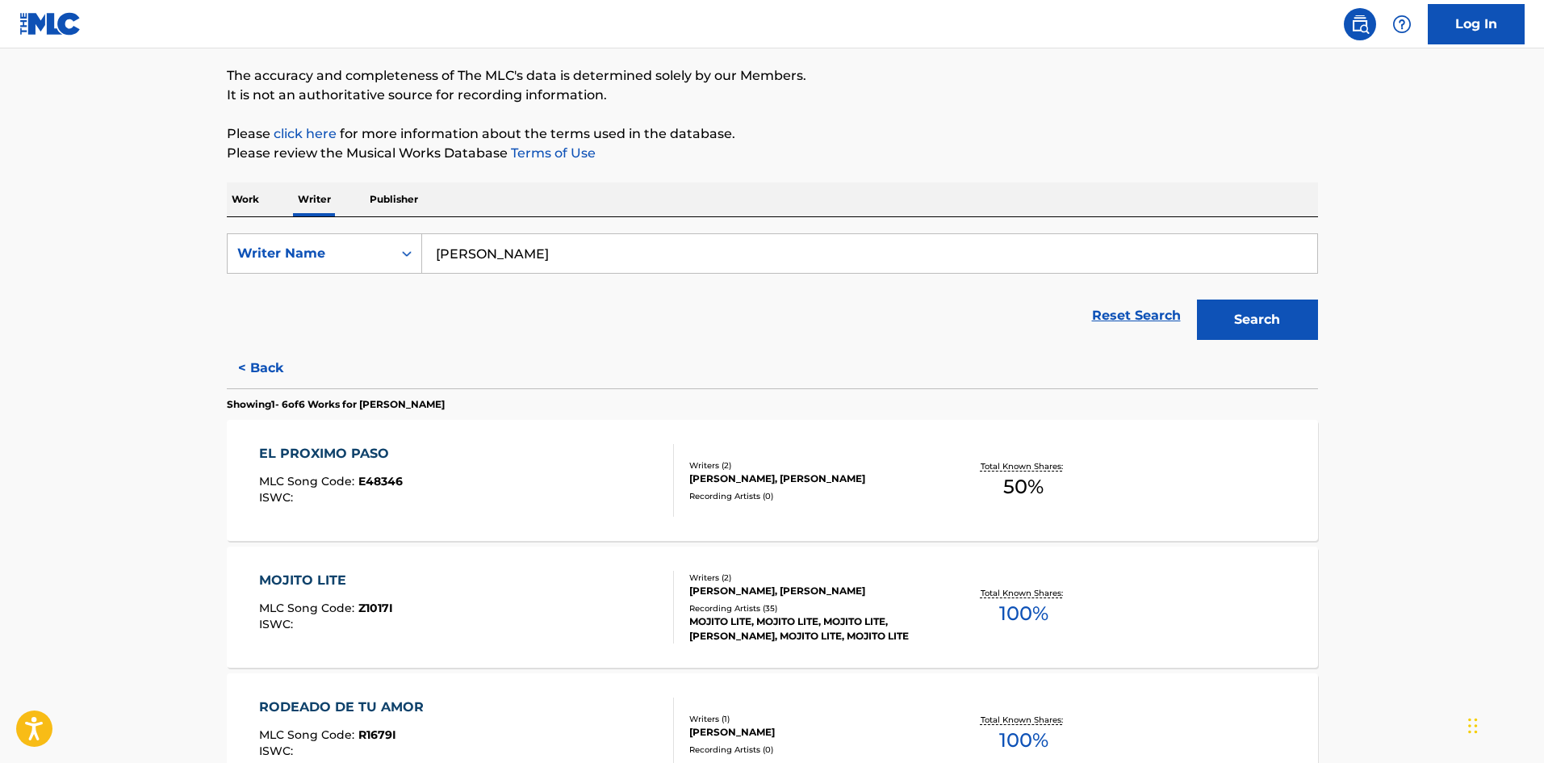
scroll to position [53, 0]
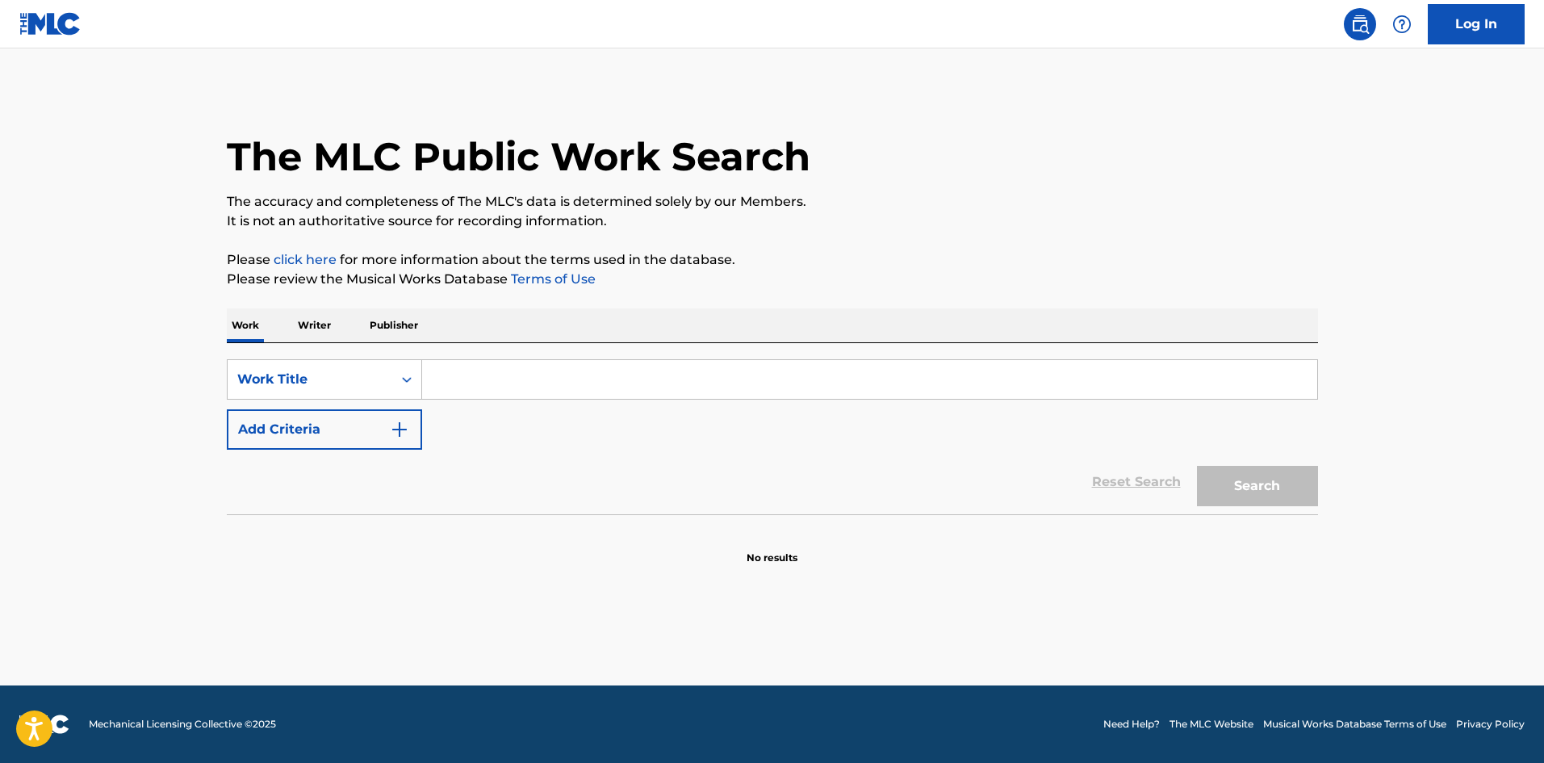
click at [483, 377] on input "Search Form" at bounding box center [869, 379] width 895 height 39
click at [322, 336] on p "Writer" at bounding box center [314, 325] width 43 height 34
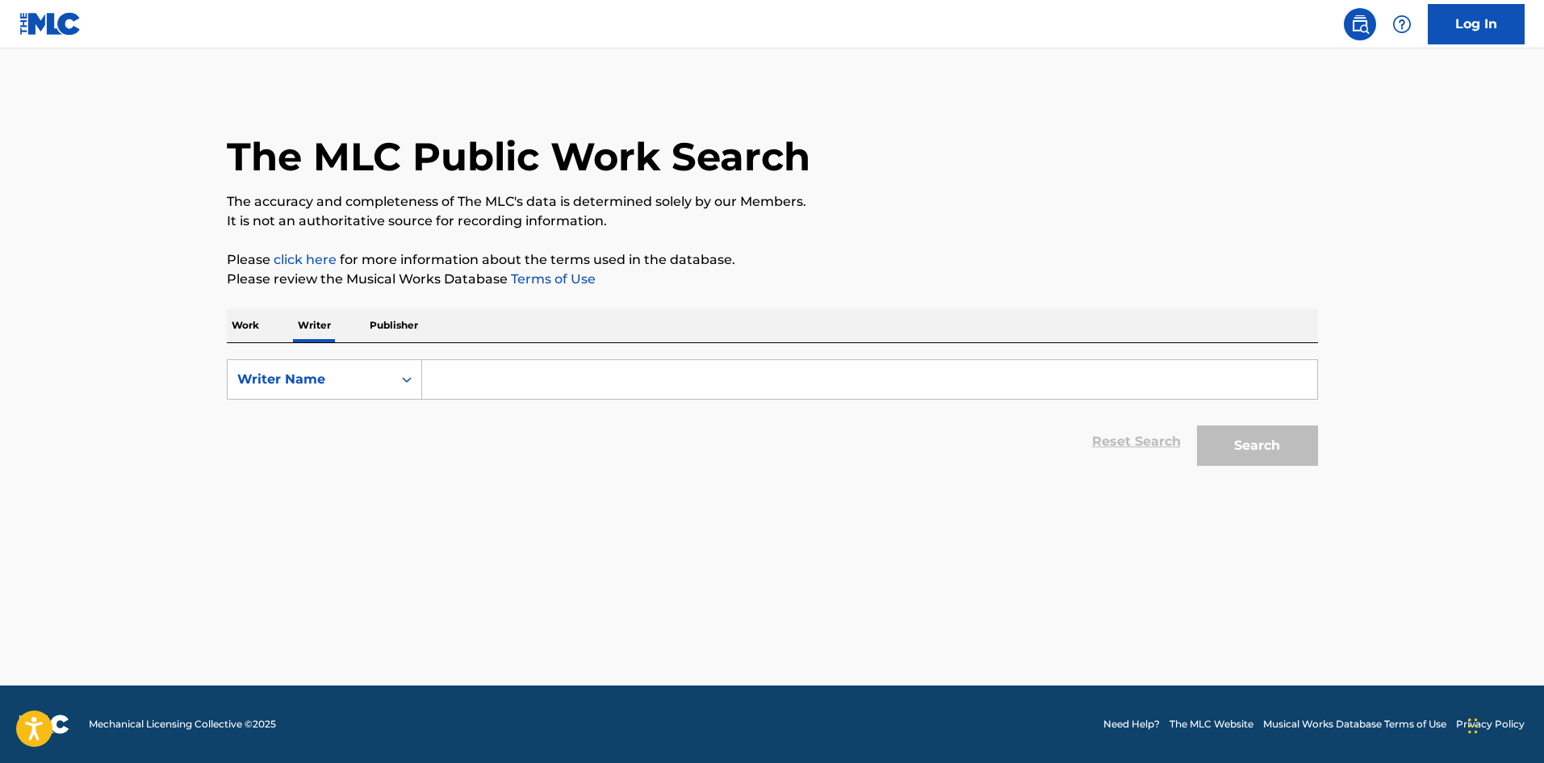
click at [508, 380] on input "Search Form" at bounding box center [869, 379] width 895 height 39
type input "[PERSON_NAME]"
click at [1258, 463] on button "Search" at bounding box center [1257, 445] width 121 height 40
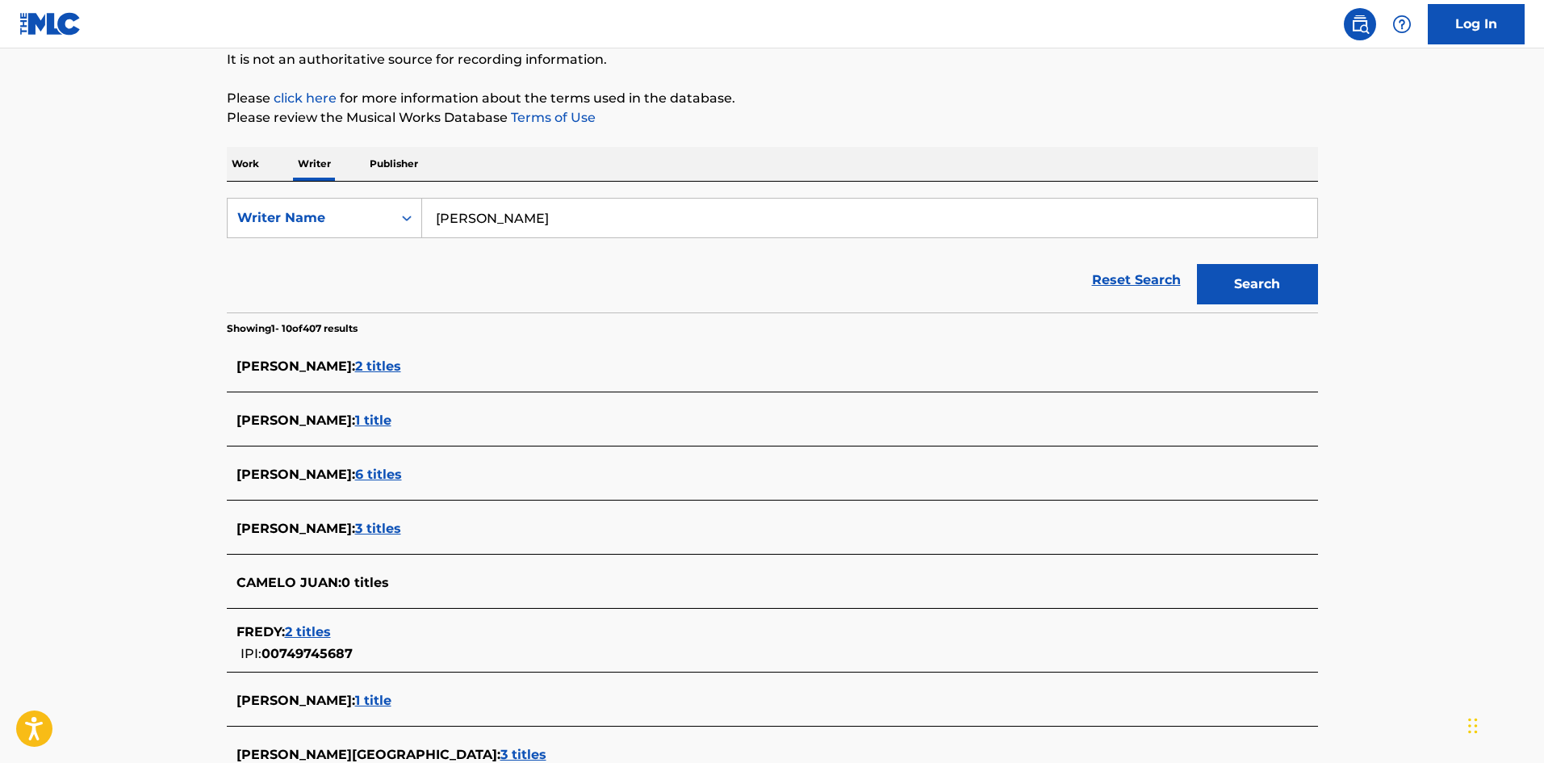
scroll to position [242, 0]
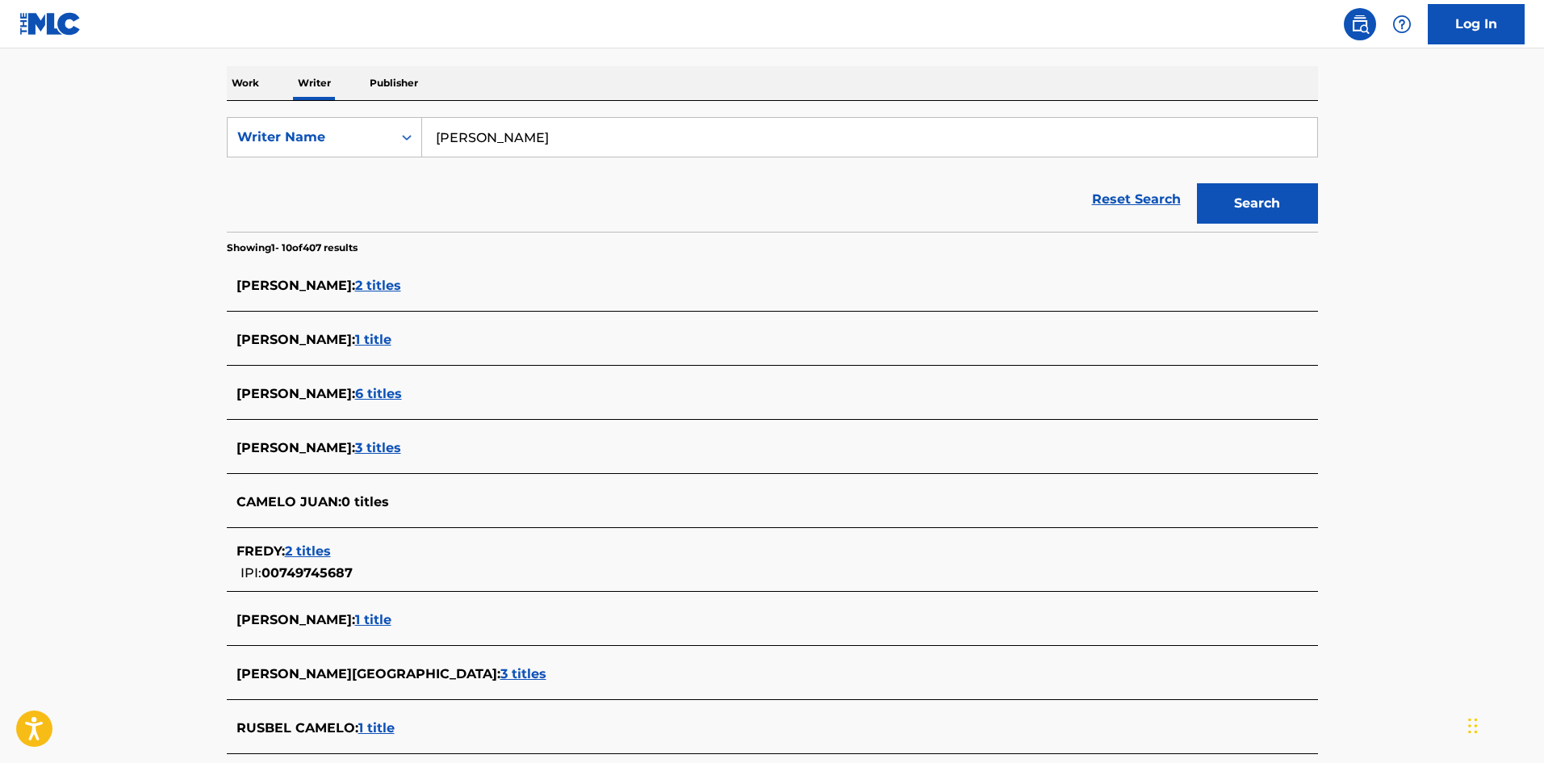
click at [324, 549] on span "2 titles" at bounding box center [308, 550] width 46 height 15
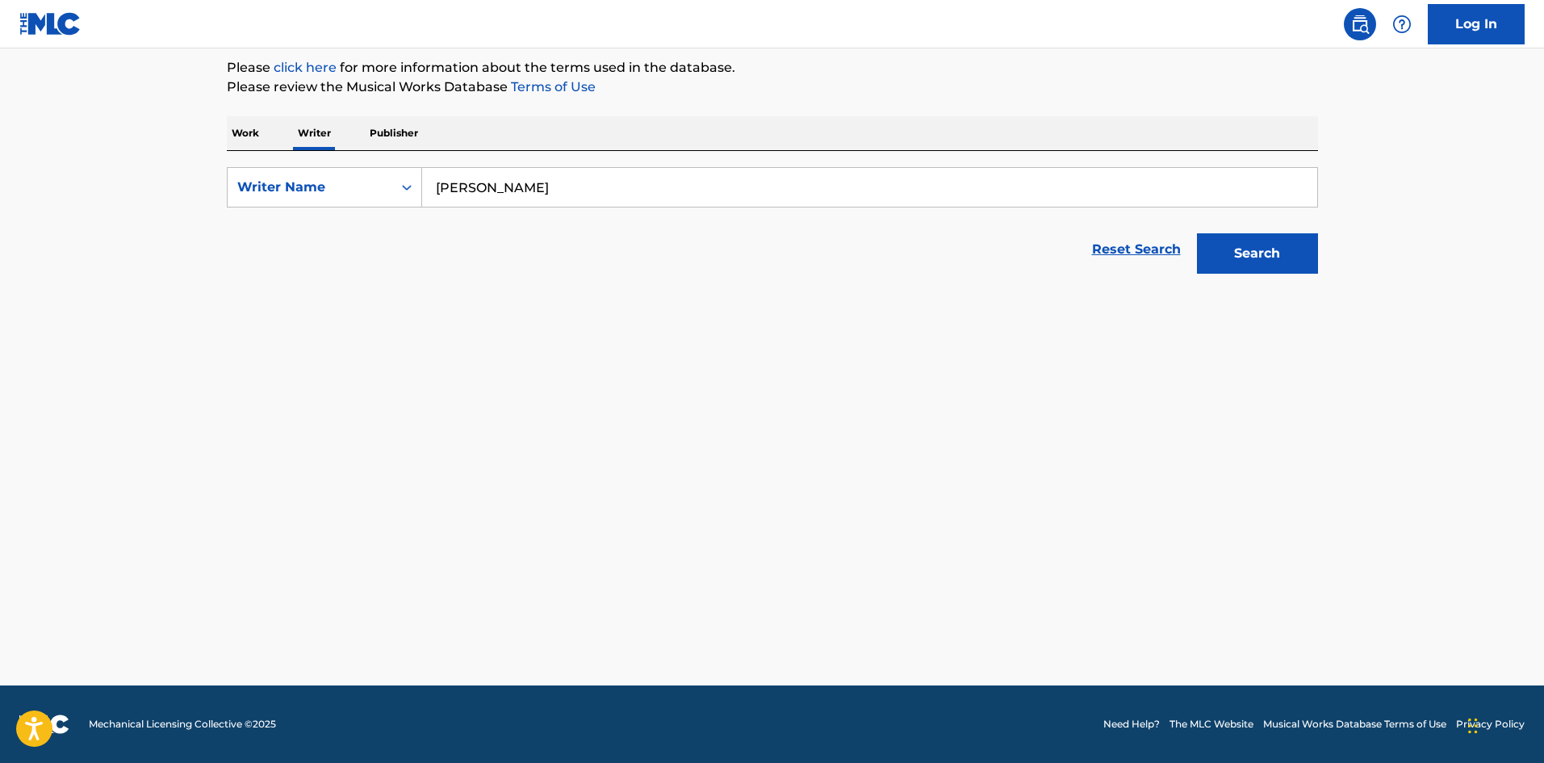
scroll to position [192, 0]
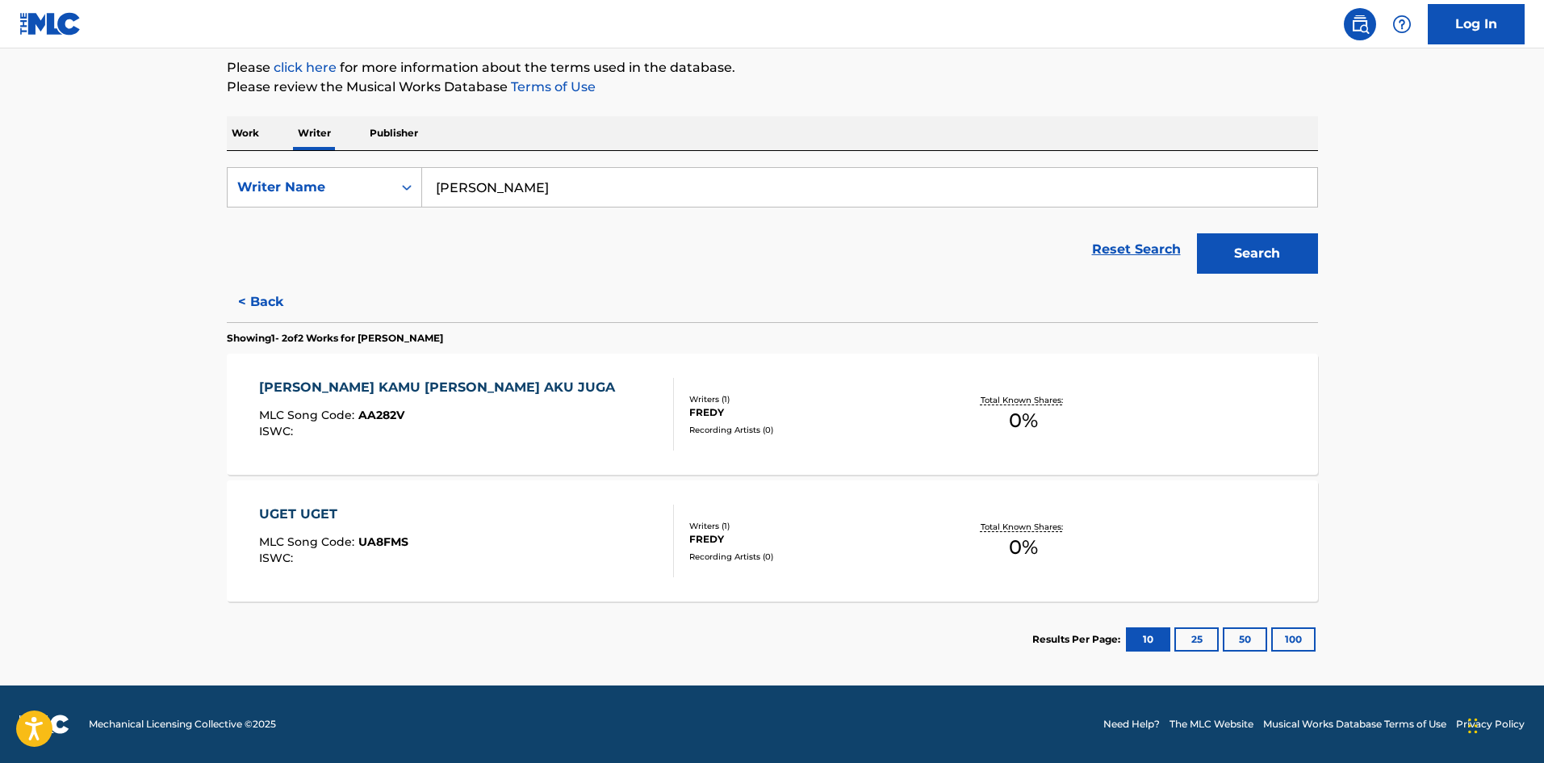
click at [265, 299] on button "< Back" at bounding box center [275, 302] width 97 height 40
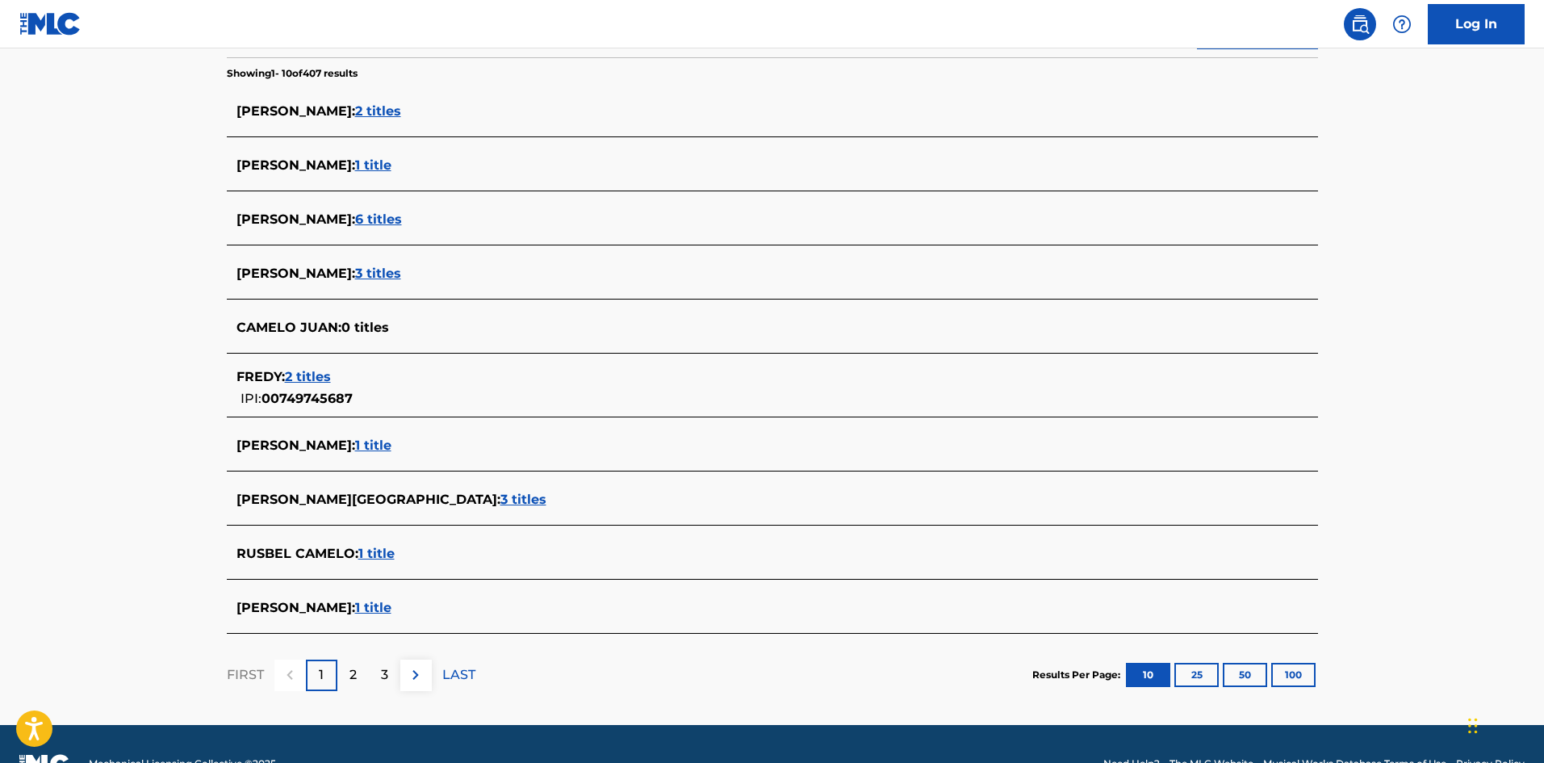
scroll to position [434, 0]
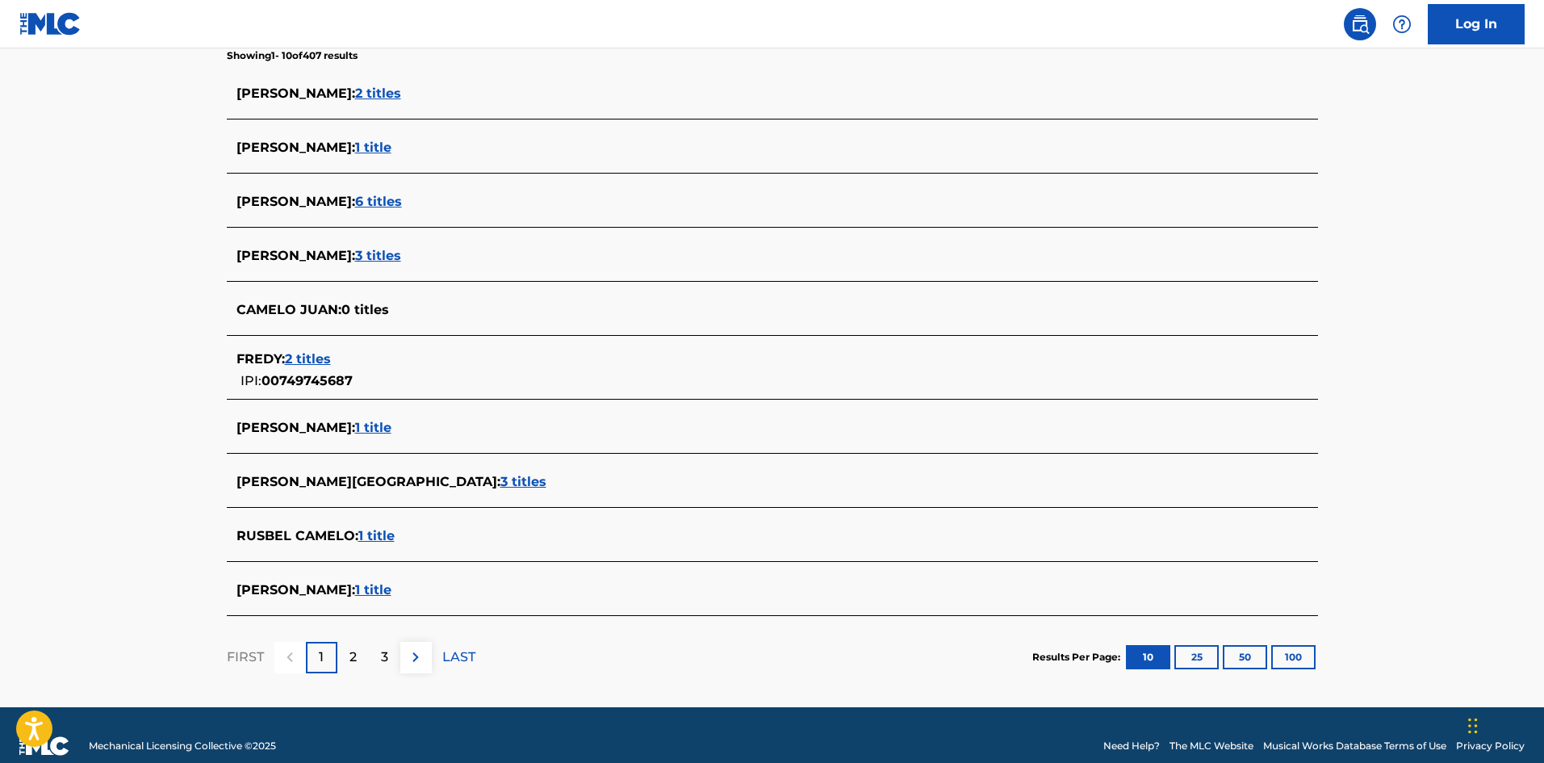
click at [379, 534] on span "1 title" at bounding box center [376, 535] width 36 height 15
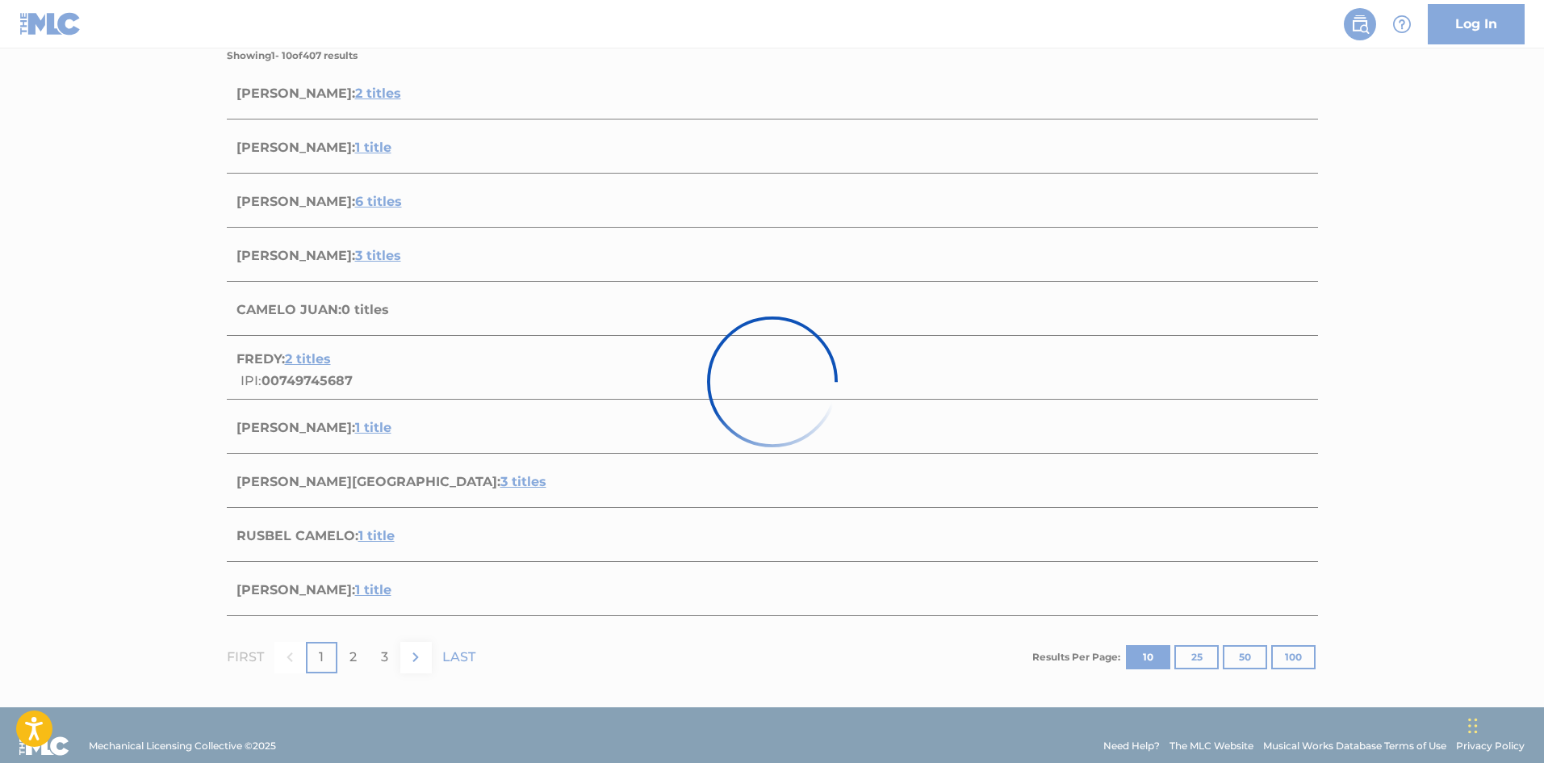
scroll to position [65, 0]
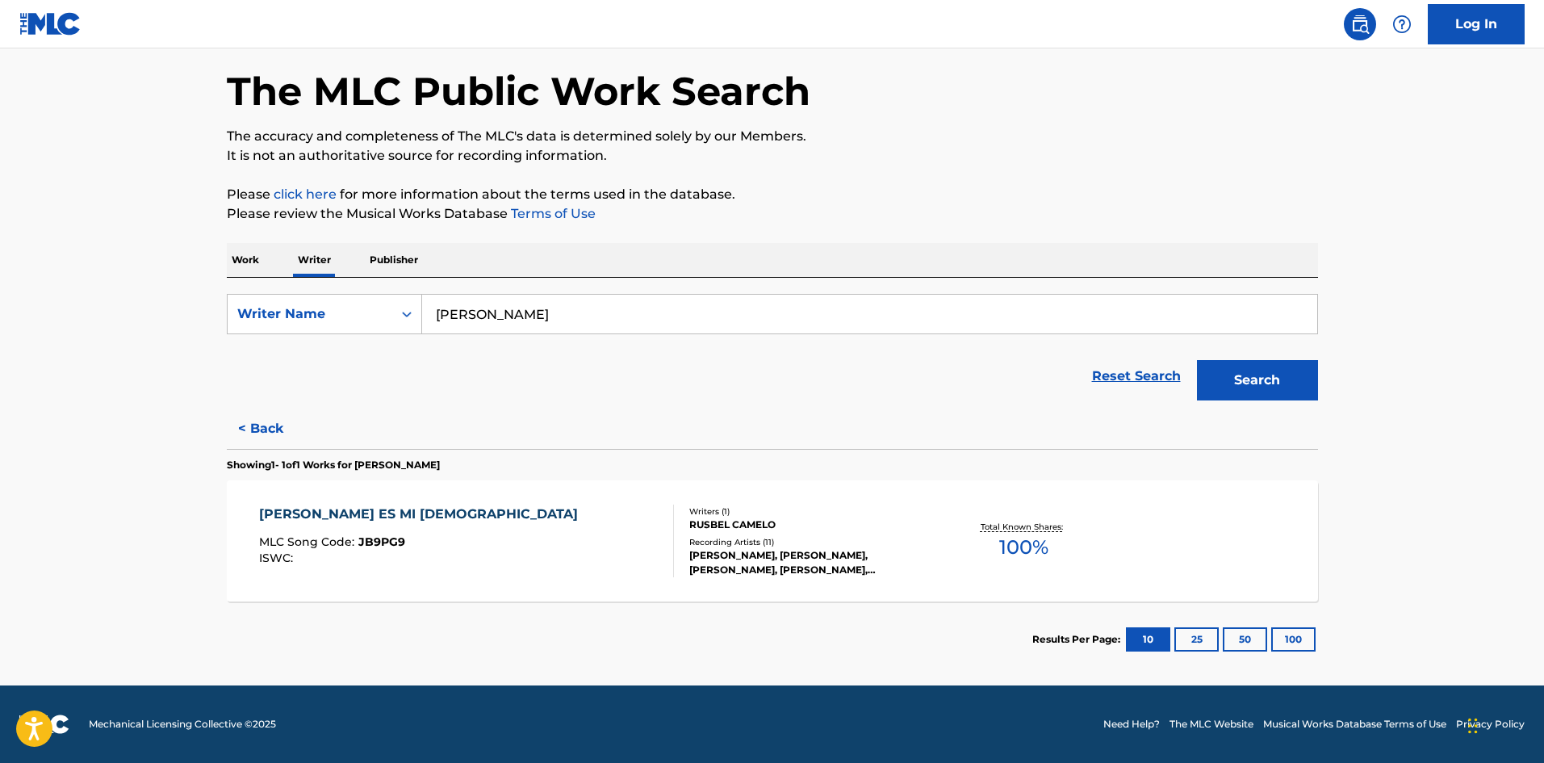
click at [253, 426] on button "< Back" at bounding box center [275, 429] width 97 height 40
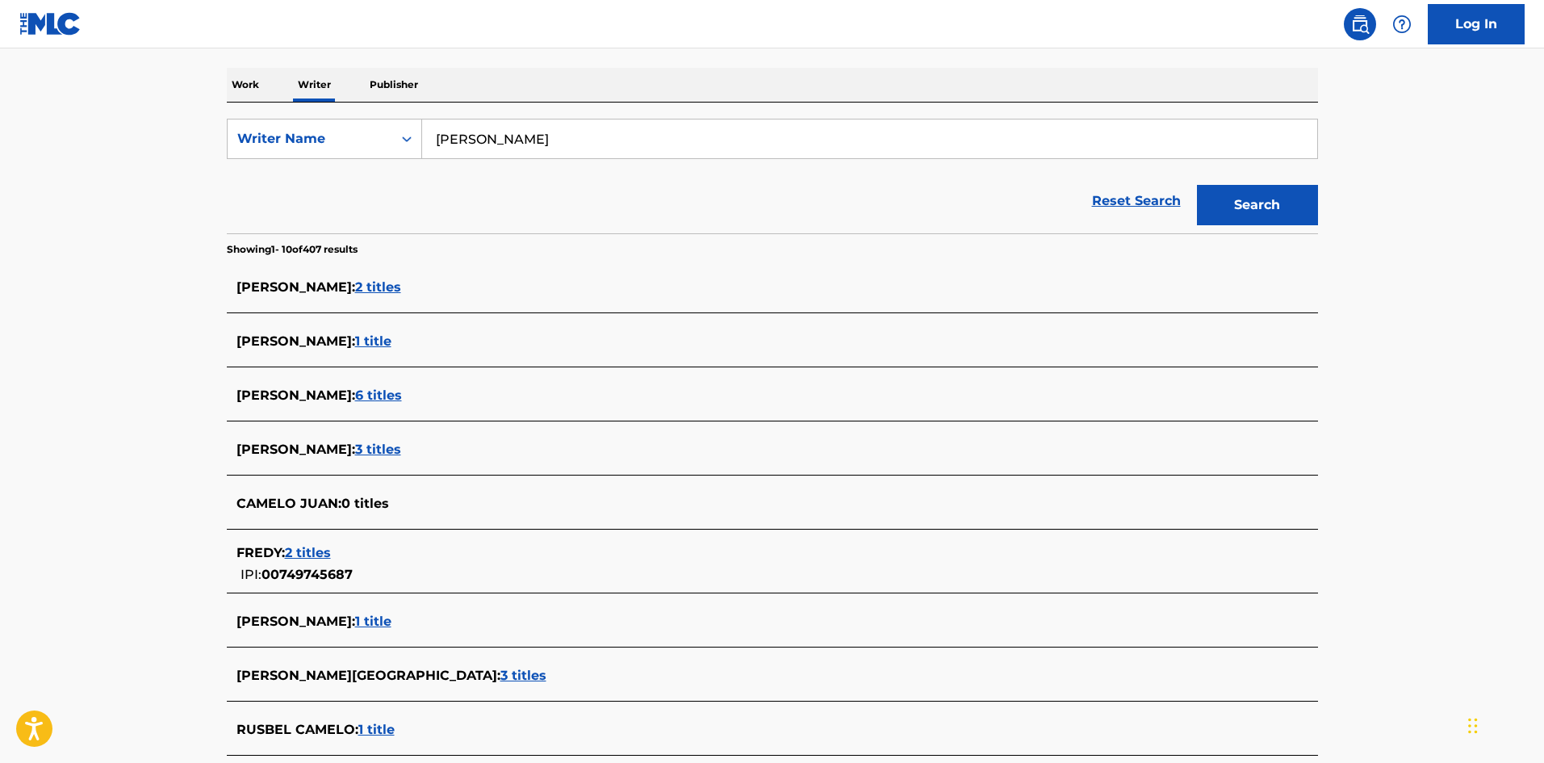
scroll to position [214, 0]
